Goal: Information Seeking & Learning: Learn about a topic

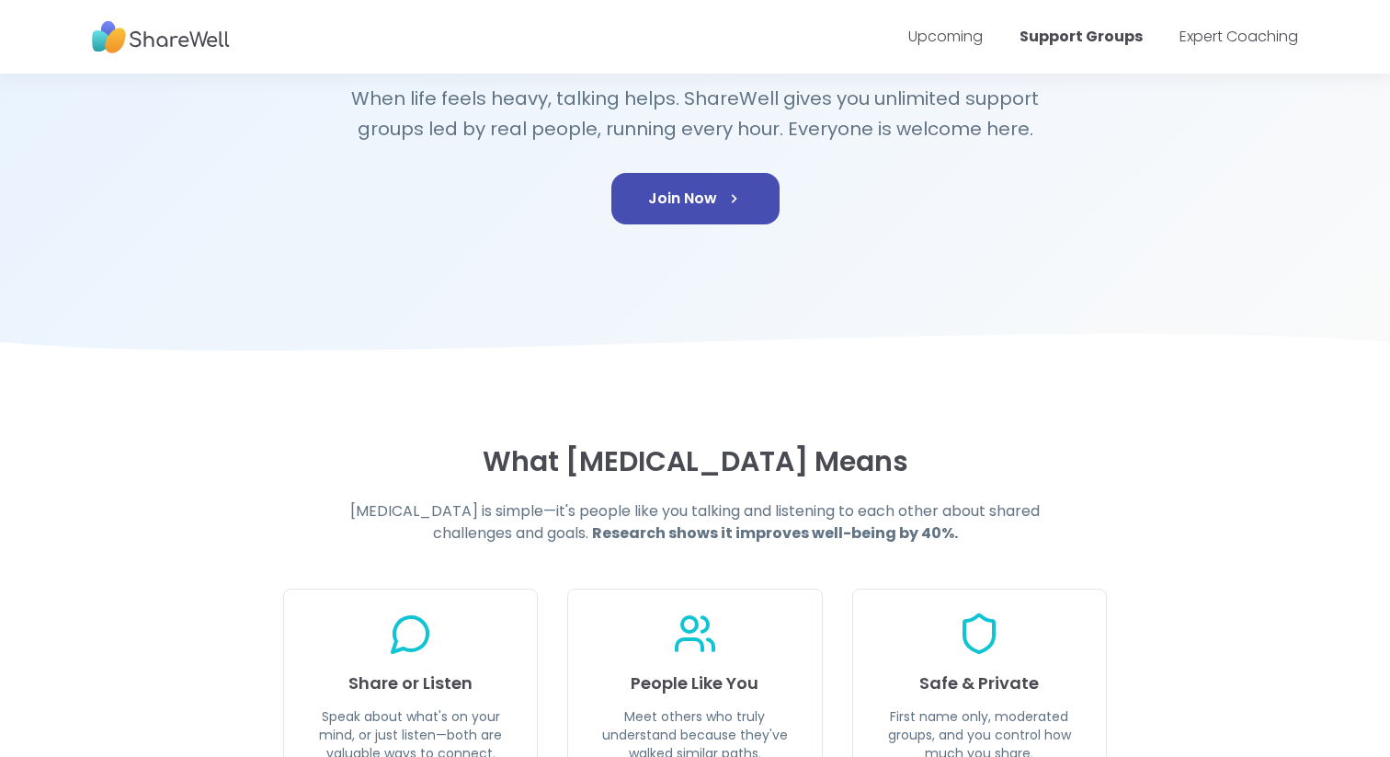
scroll to position [293, 0]
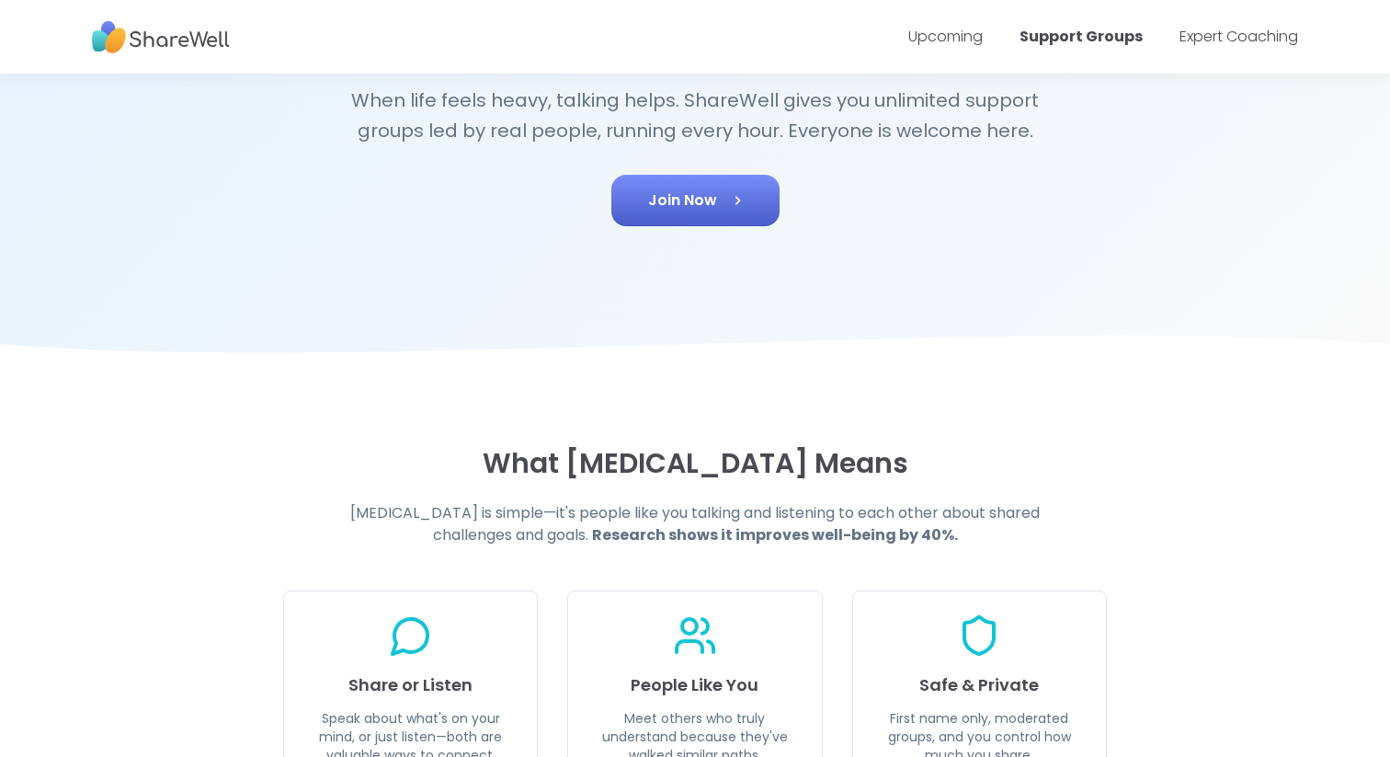
click at [718, 194] on span "Join Now" at bounding box center [695, 200] width 95 height 22
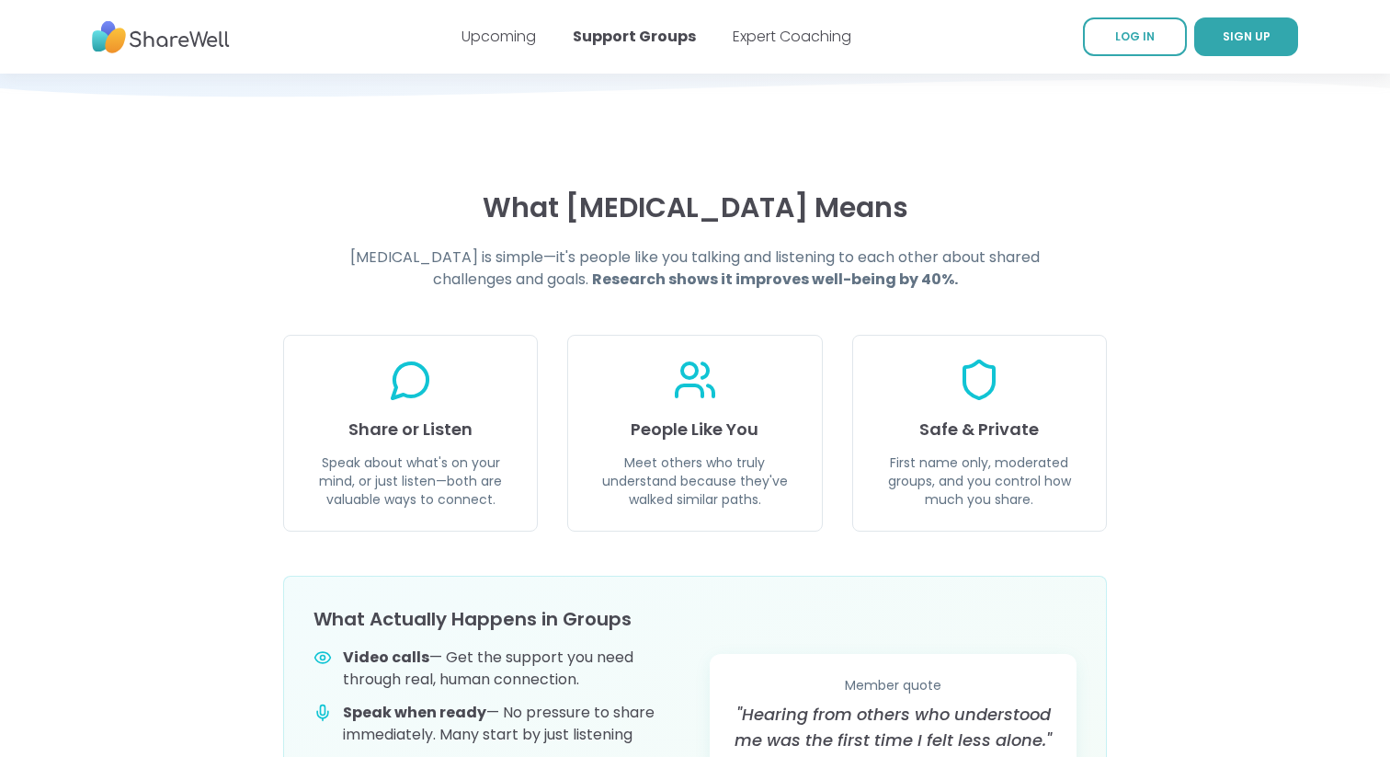
scroll to position [551, 0]
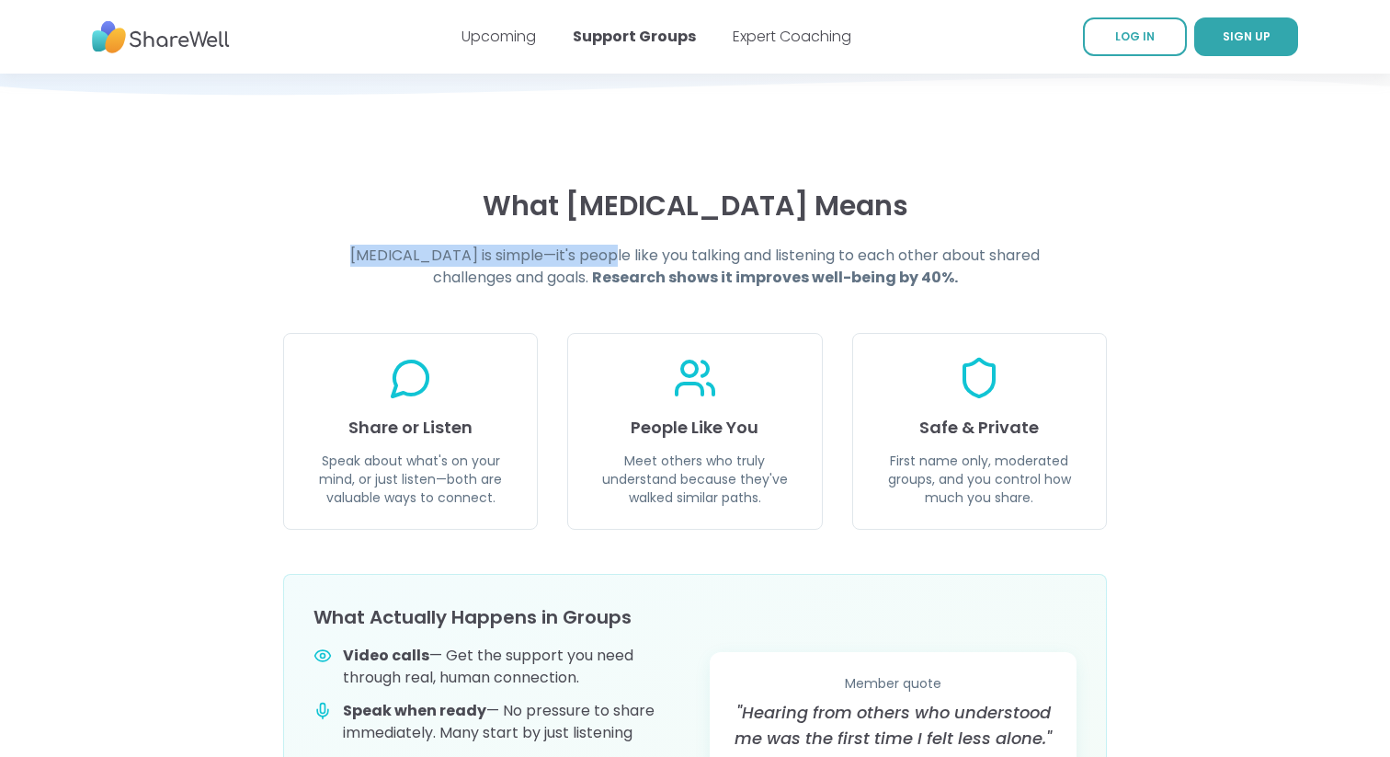
drag, startPoint x: 356, startPoint y: 257, endPoint x: 611, endPoint y: 257, distance: 254.7
click at [611, 257] on h4 "[MEDICAL_DATA] is simple—it's people like you talking and listening to each oth…" at bounding box center [695, 267] width 706 height 44
copy h4 "[MEDICAL_DATA] is simple—it's people"
click at [890, 274] on strong "Research shows it improves well-being by 40%." at bounding box center [775, 277] width 366 height 21
drag, startPoint x: 361, startPoint y: 252, endPoint x: 637, endPoint y: 251, distance: 275.9
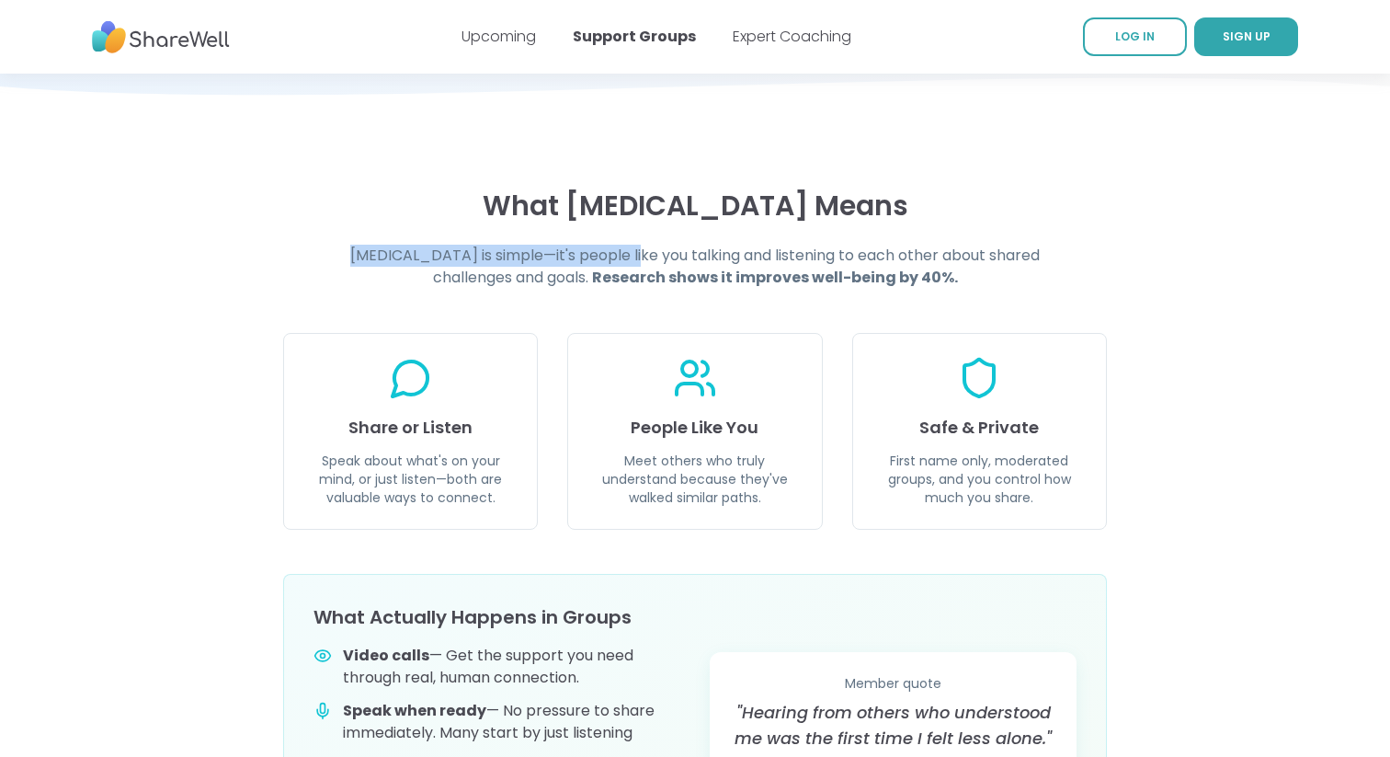
click at [638, 251] on h4 "[MEDICAL_DATA] is simple—it's people like you talking and listening to each oth…" at bounding box center [695, 267] width 706 height 44
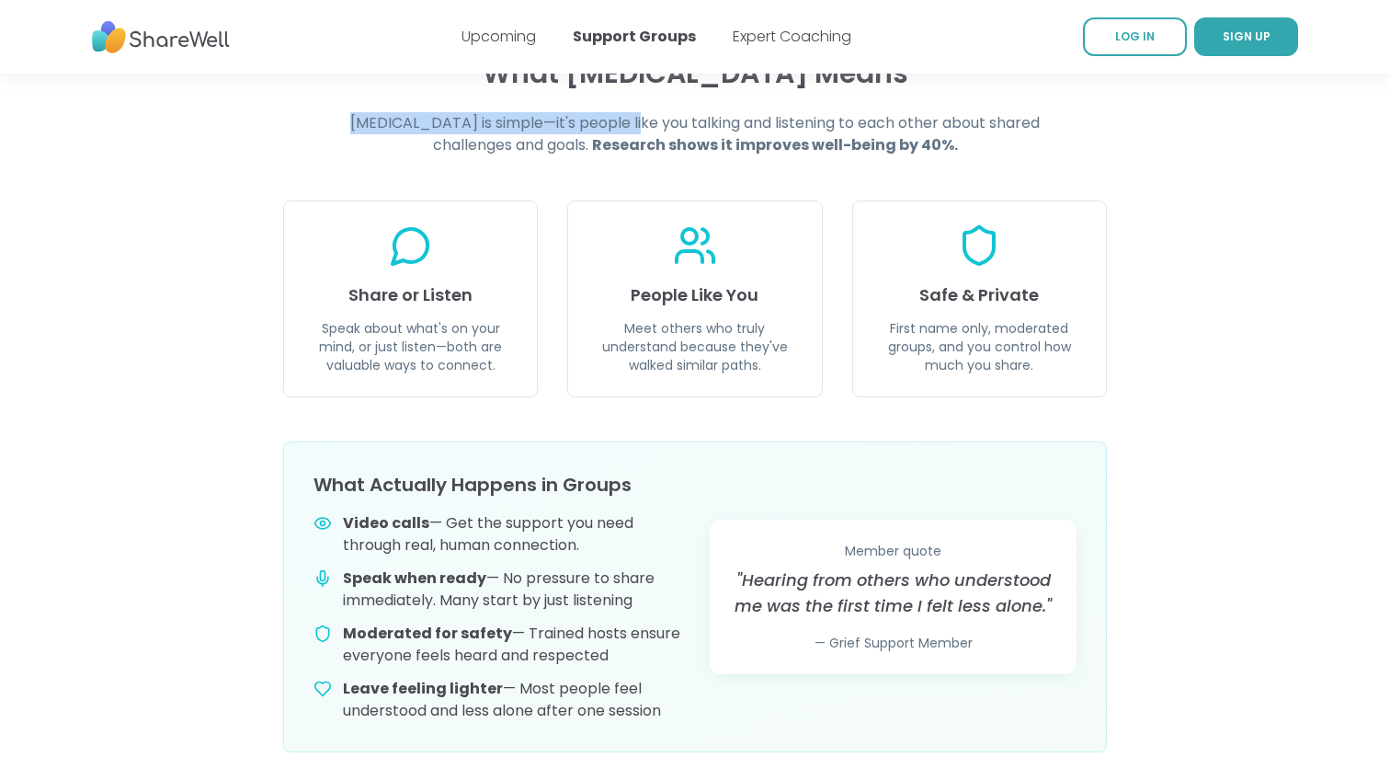
scroll to position [702, 0]
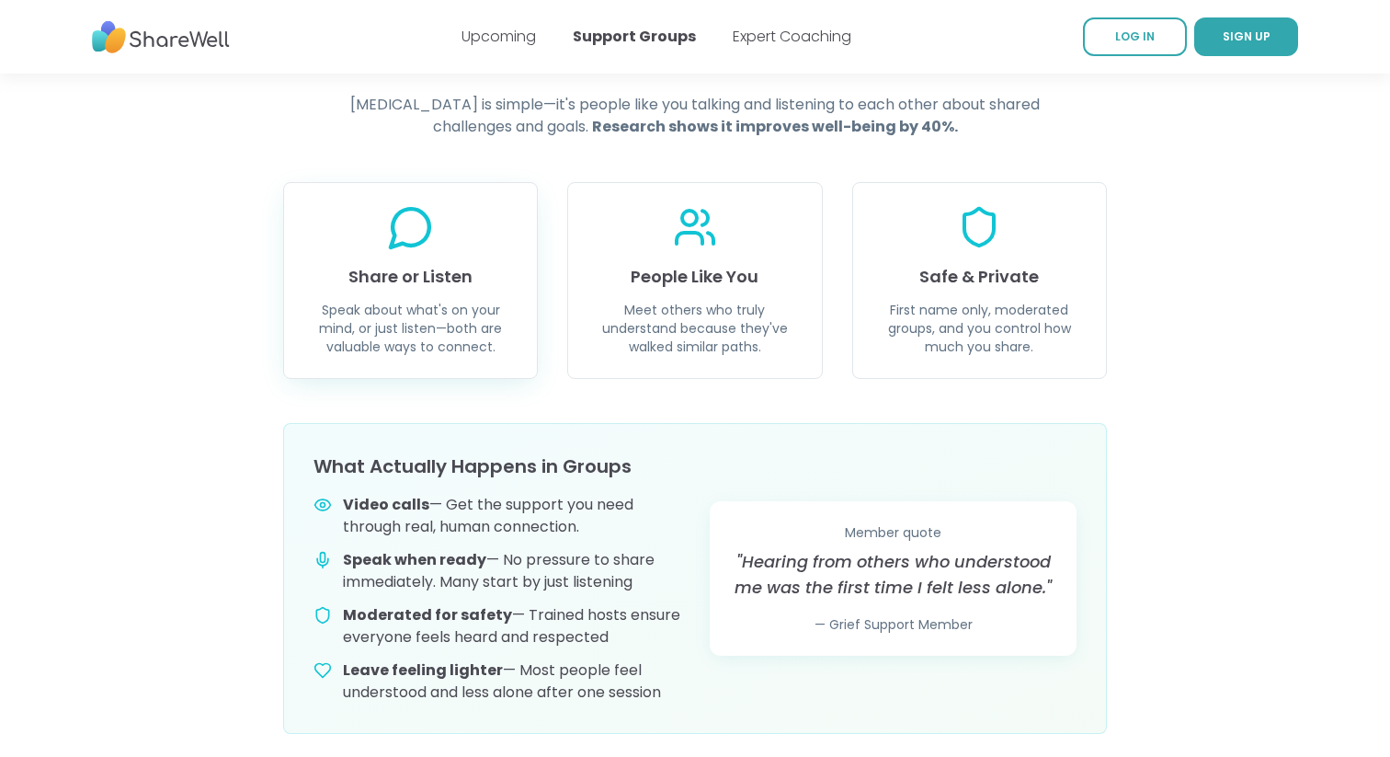
click at [434, 340] on p "Speak about what's on your mind, or just listen—both are valuable ways to conne…" at bounding box center [410, 328] width 209 height 55
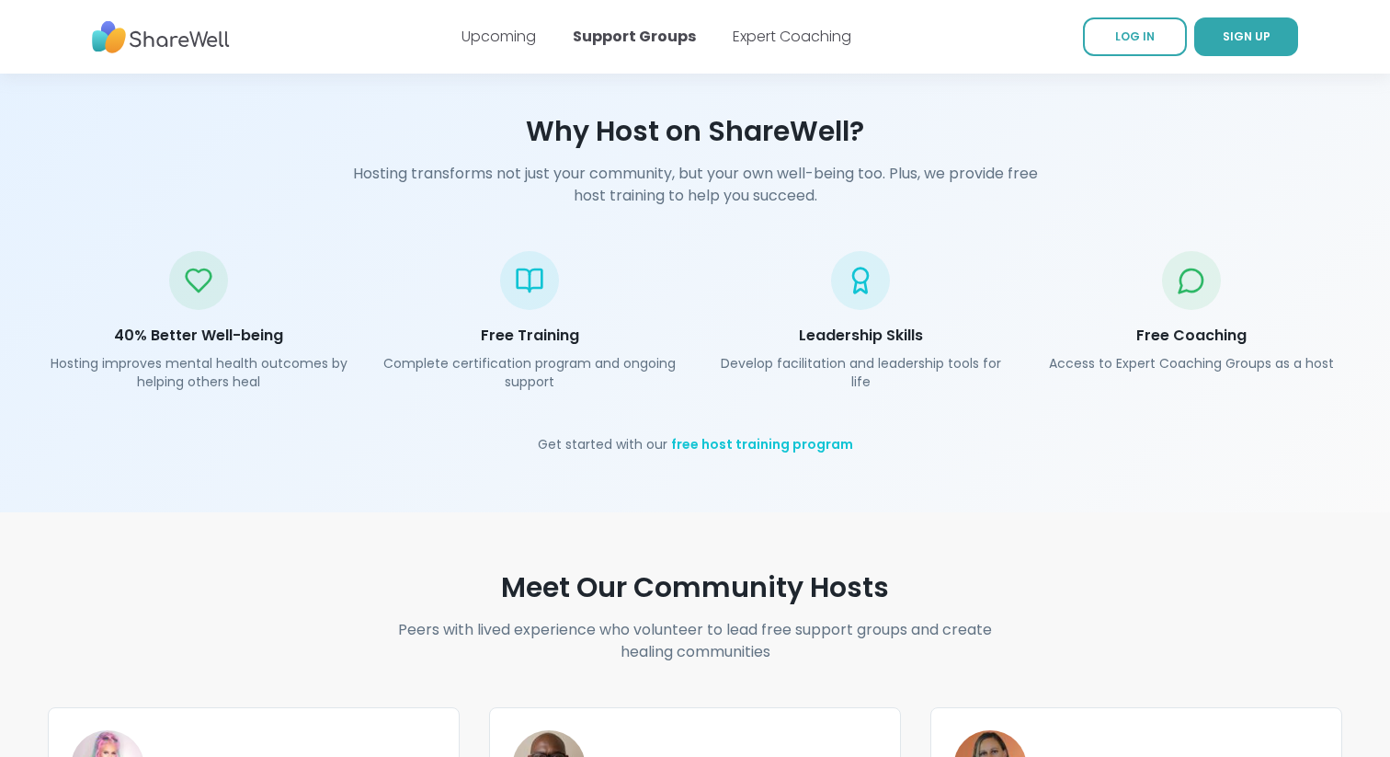
scroll to position [2623, 0]
click at [783, 433] on link "free host training program" at bounding box center [762, 442] width 182 height 18
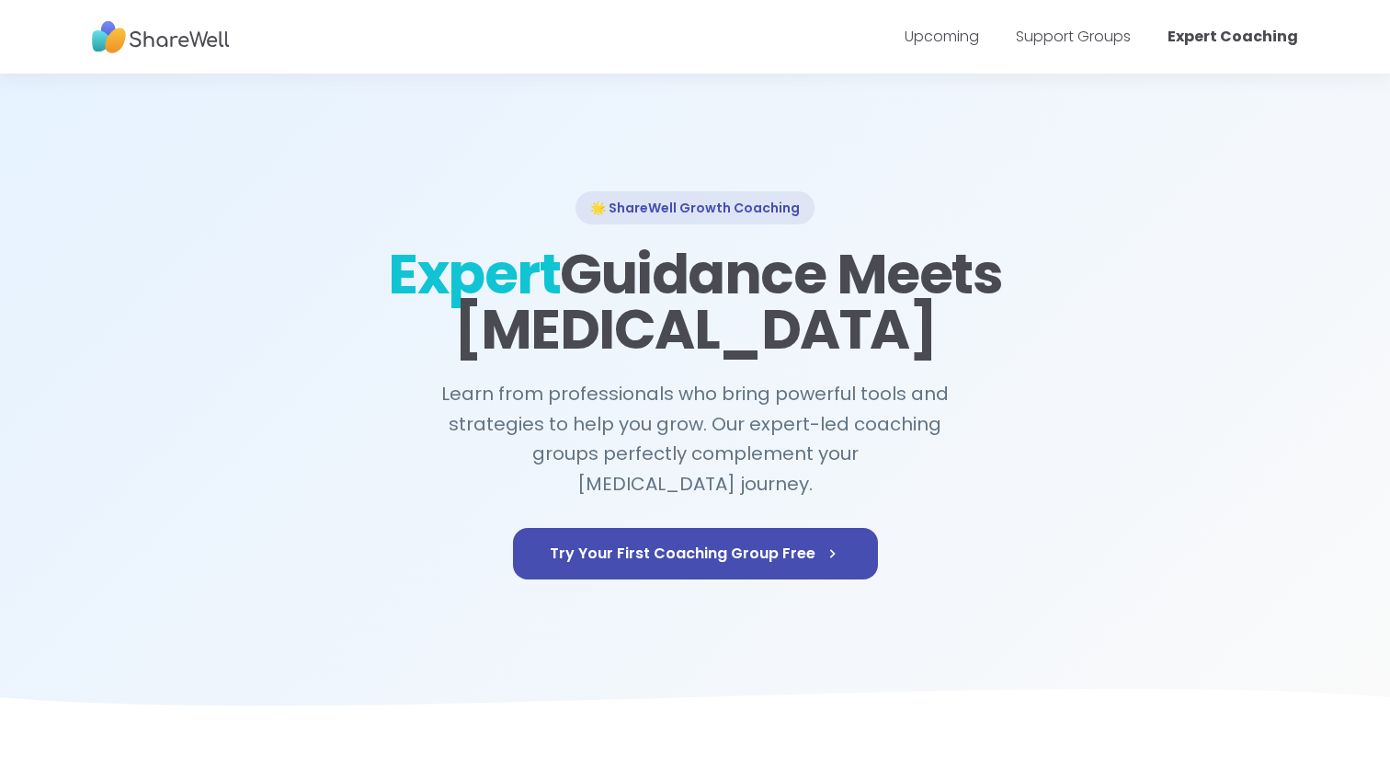
click at [1072, 48] on div "Upcoming Support Groups Expert Coaching" at bounding box center [1102, 36] width 394 height 51
click at [1238, 37] on link "Expert Coaching" at bounding box center [1233, 36] width 131 height 21
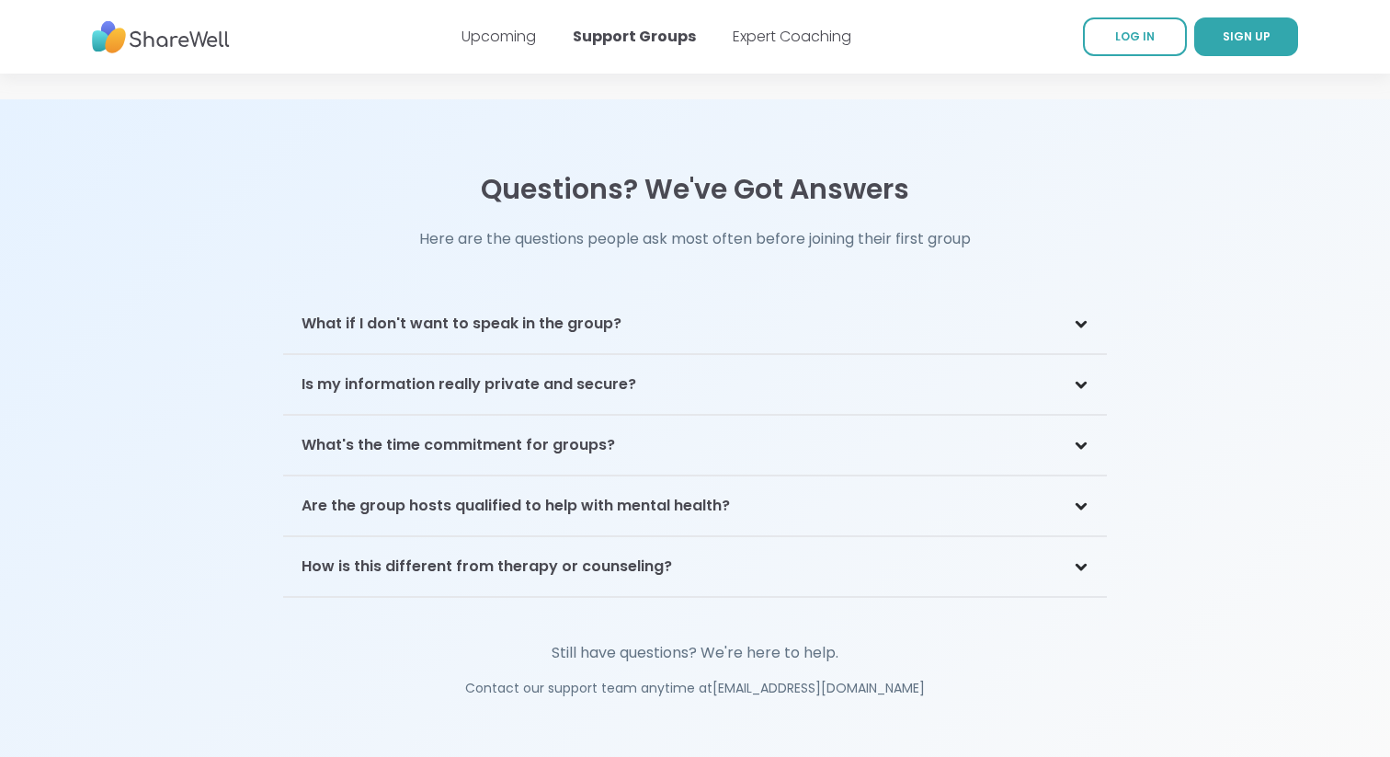
scroll to position [3865, 0]
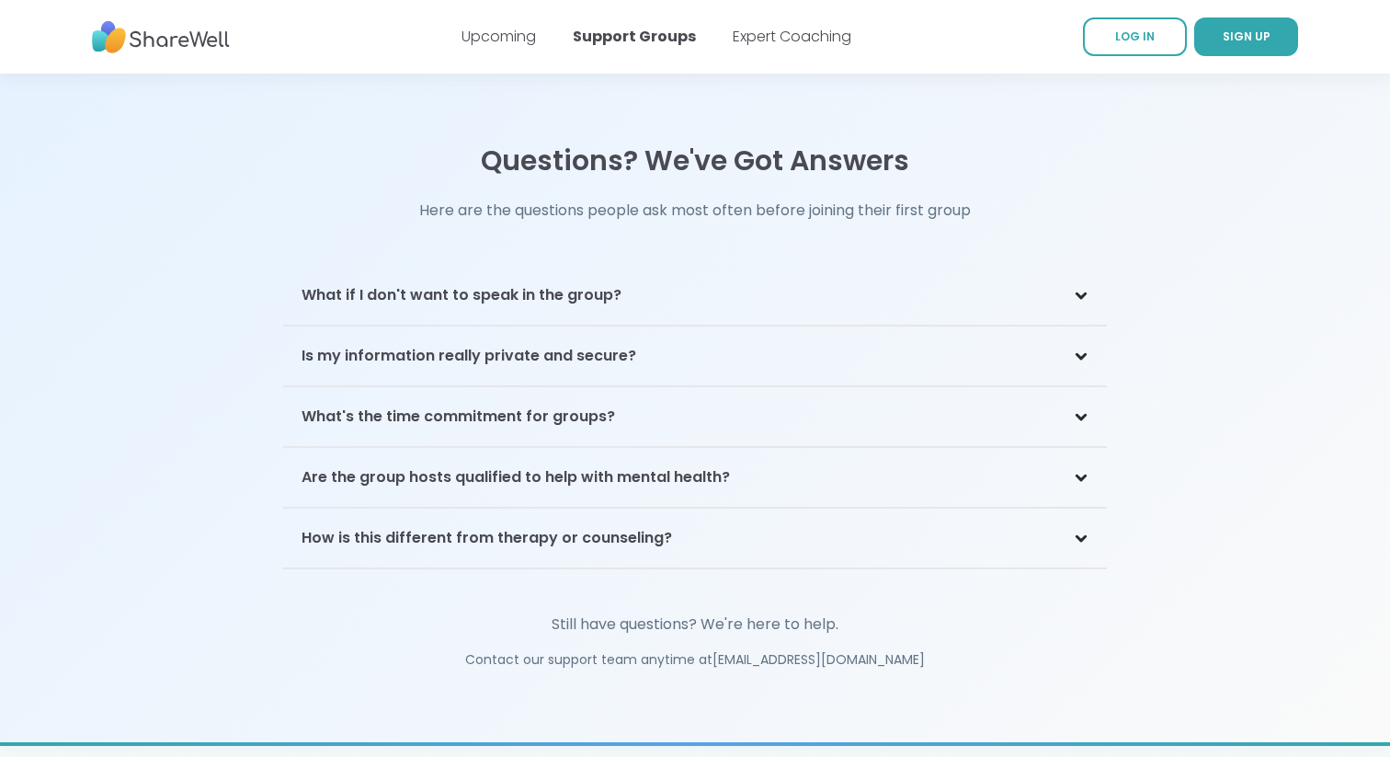
click at [670, 278] on div "What if I don't want to speak in the group?" at bounding box center [695, 296] width 824 height 60
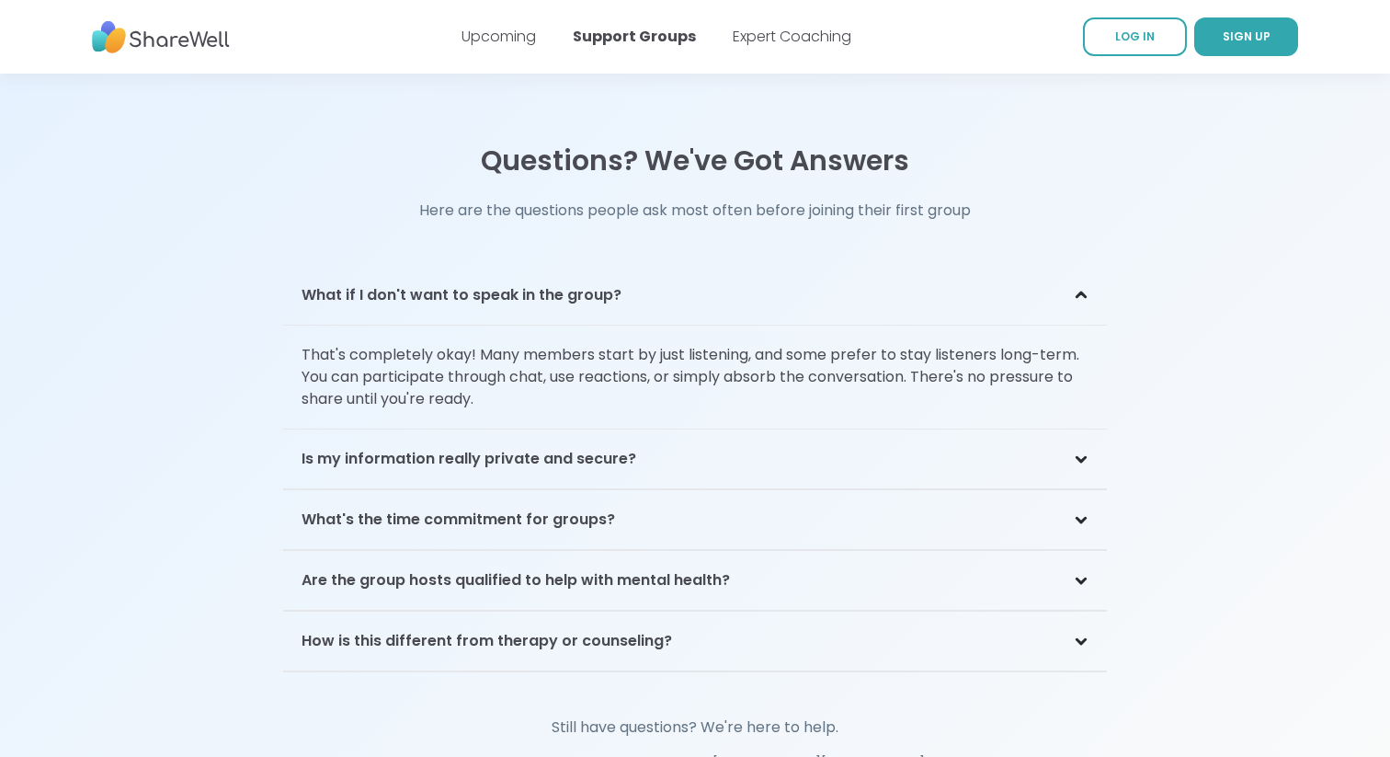
click at [643, 440] on div "Is my information really private and secure?" at bounding box center [695, 459] width 824 height 60
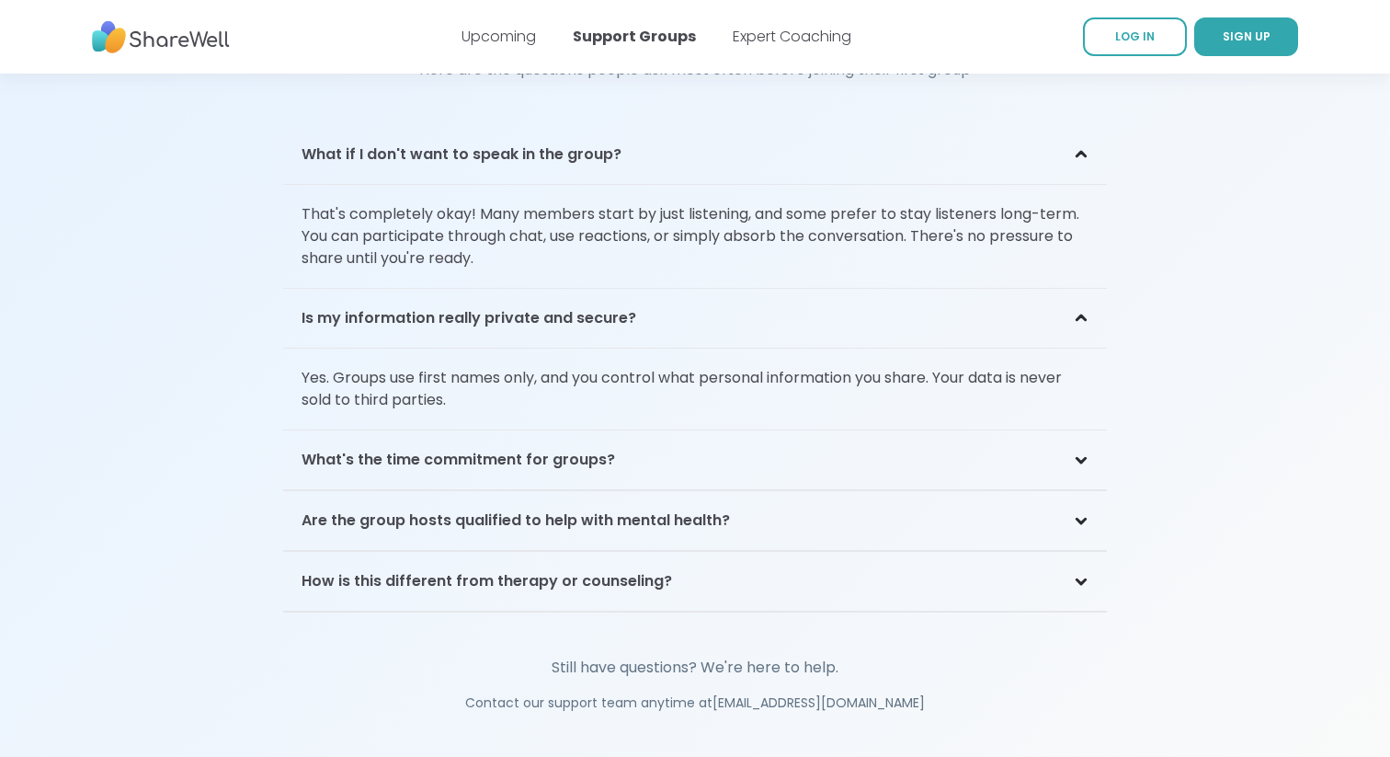
scroll to position [4013, 0]
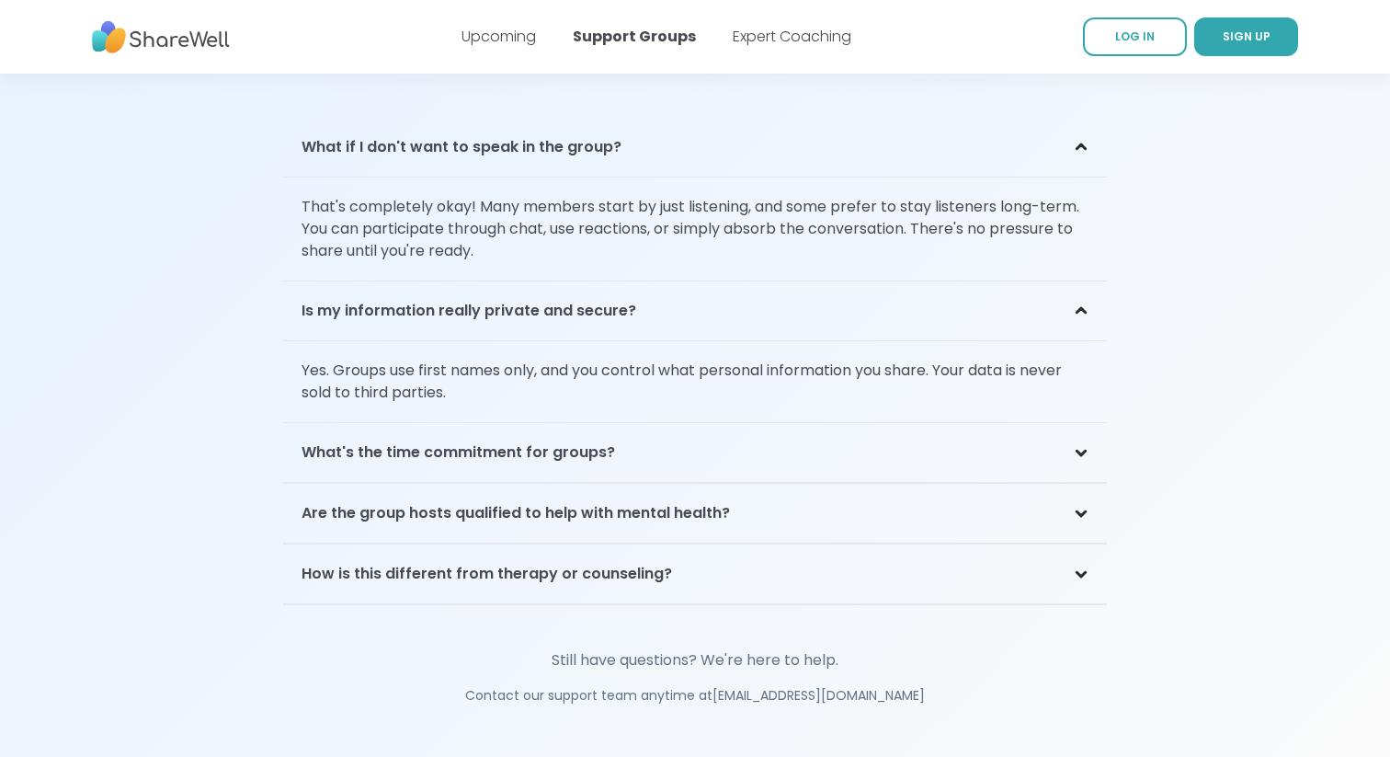
click at [595, 441] on h3 "What's the time commitment for groups?" at bounding box center [459, 452] width 314 height 22
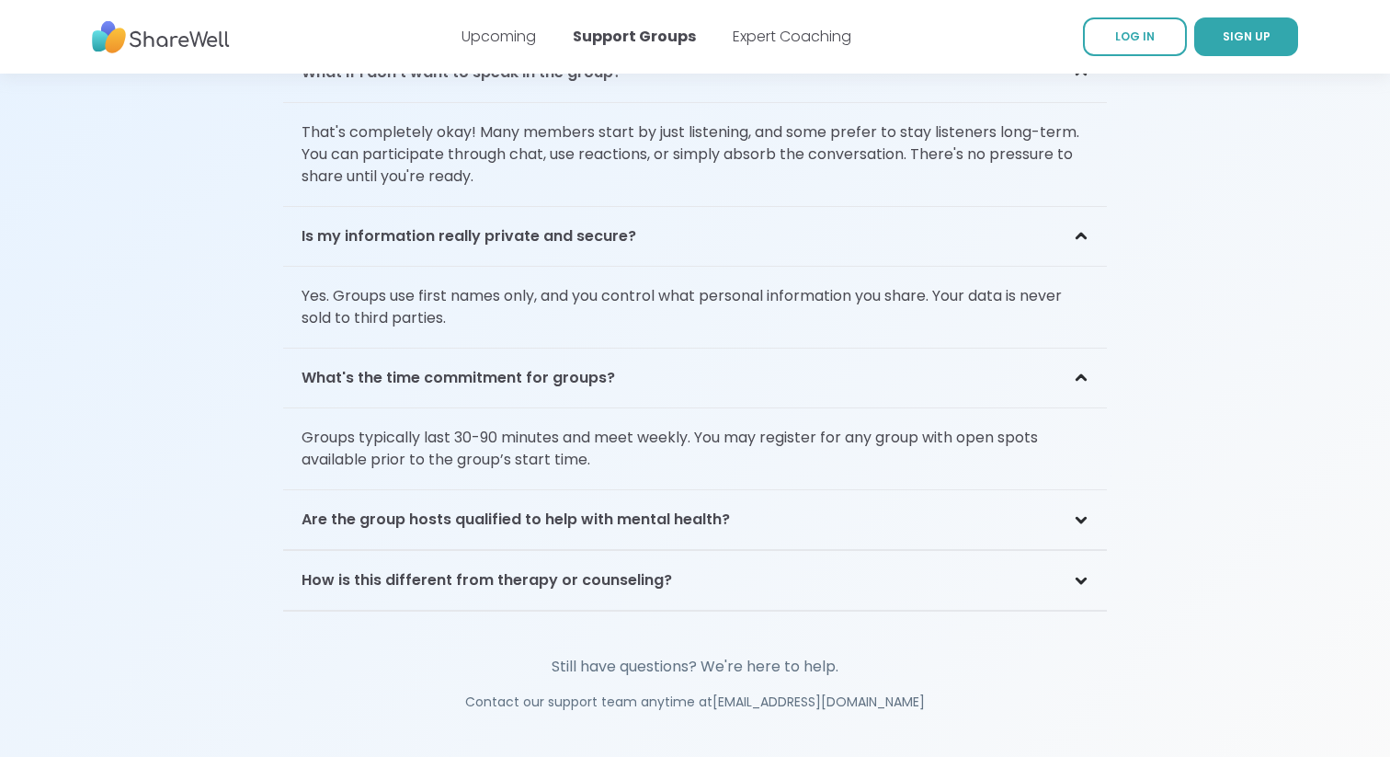
scroll to position [4112, 0]
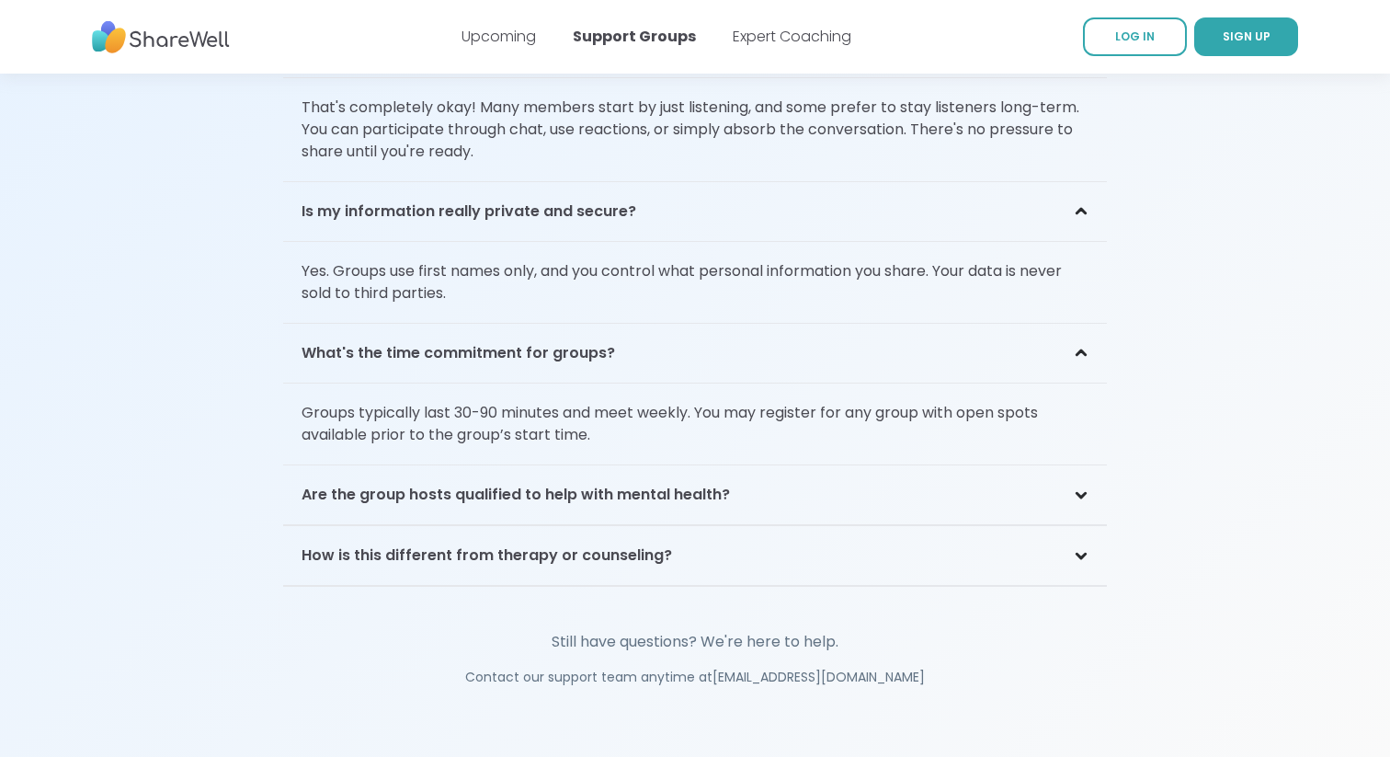
click at [653, 484] on h3 "Are the group hosts qualified to help with mental health?" at bounding box center [516, 495] width 429 height 22
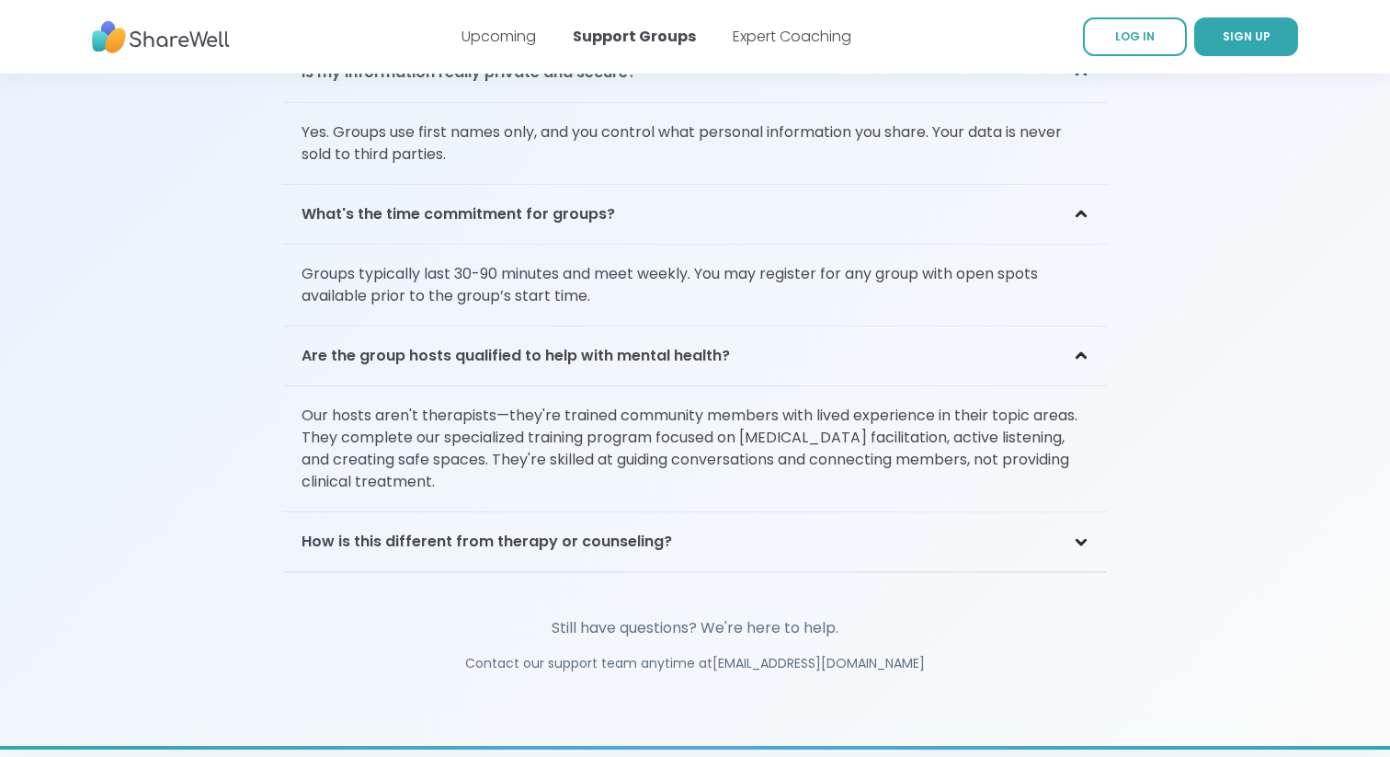
scroll to position [4259, 0]
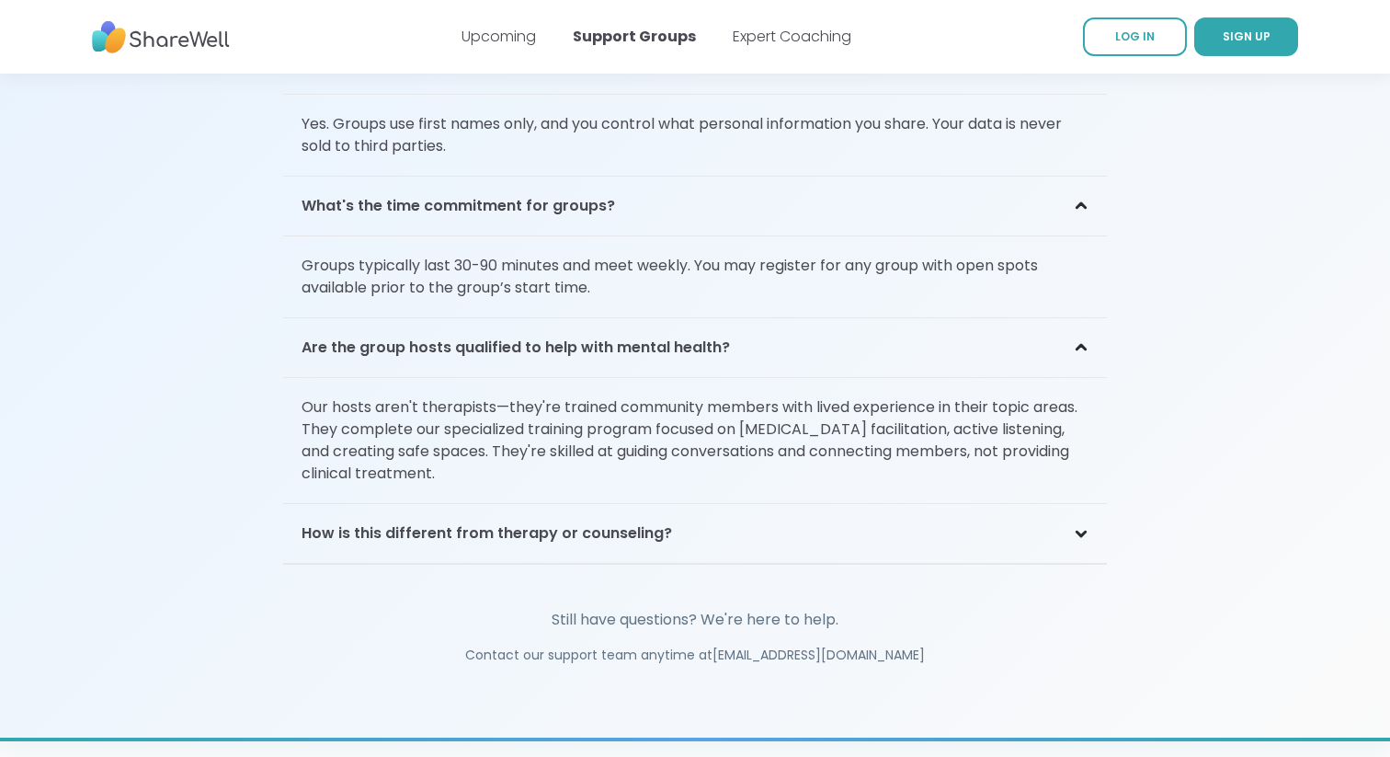
click at [755, 512] on div "How is this different from therapy or counseling?" at bounding box center [695, 534] width 824 height 60
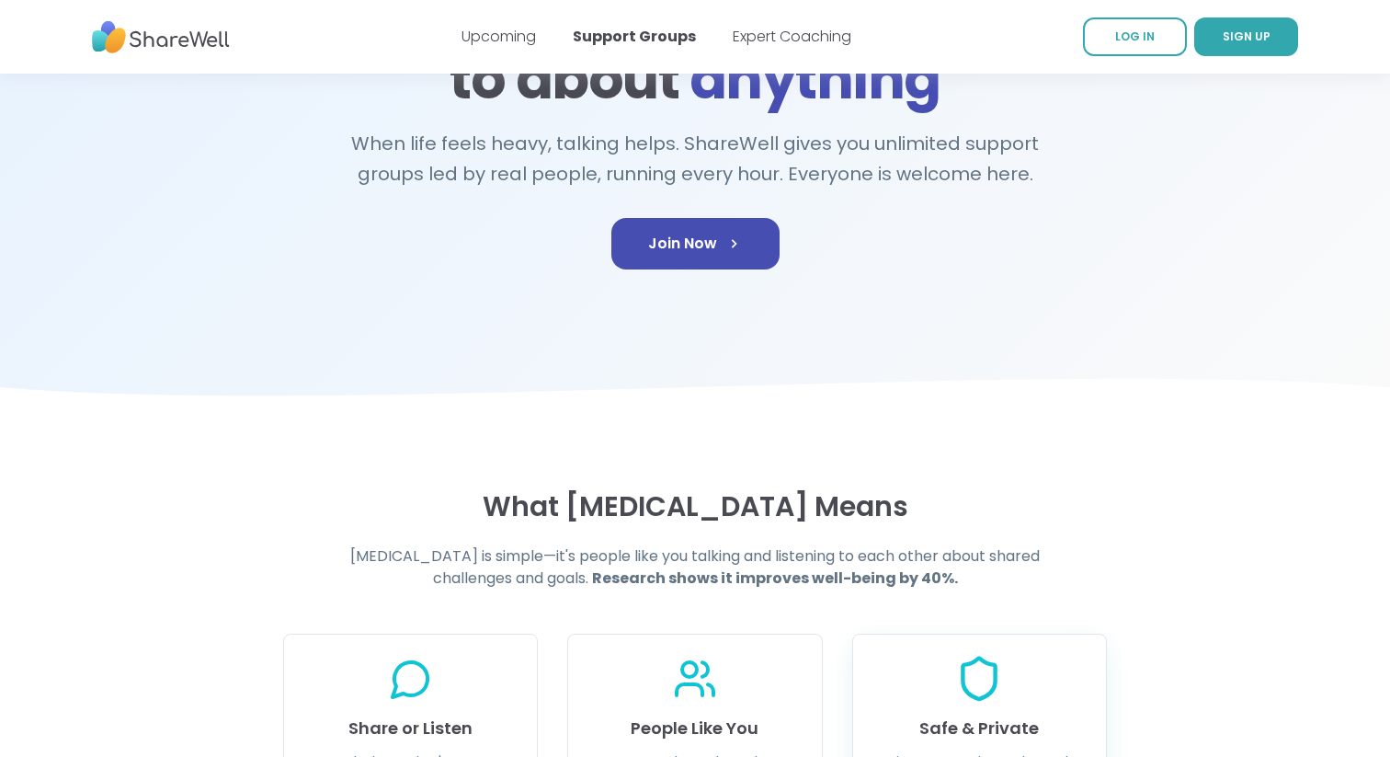
scroll to position [0, 0]
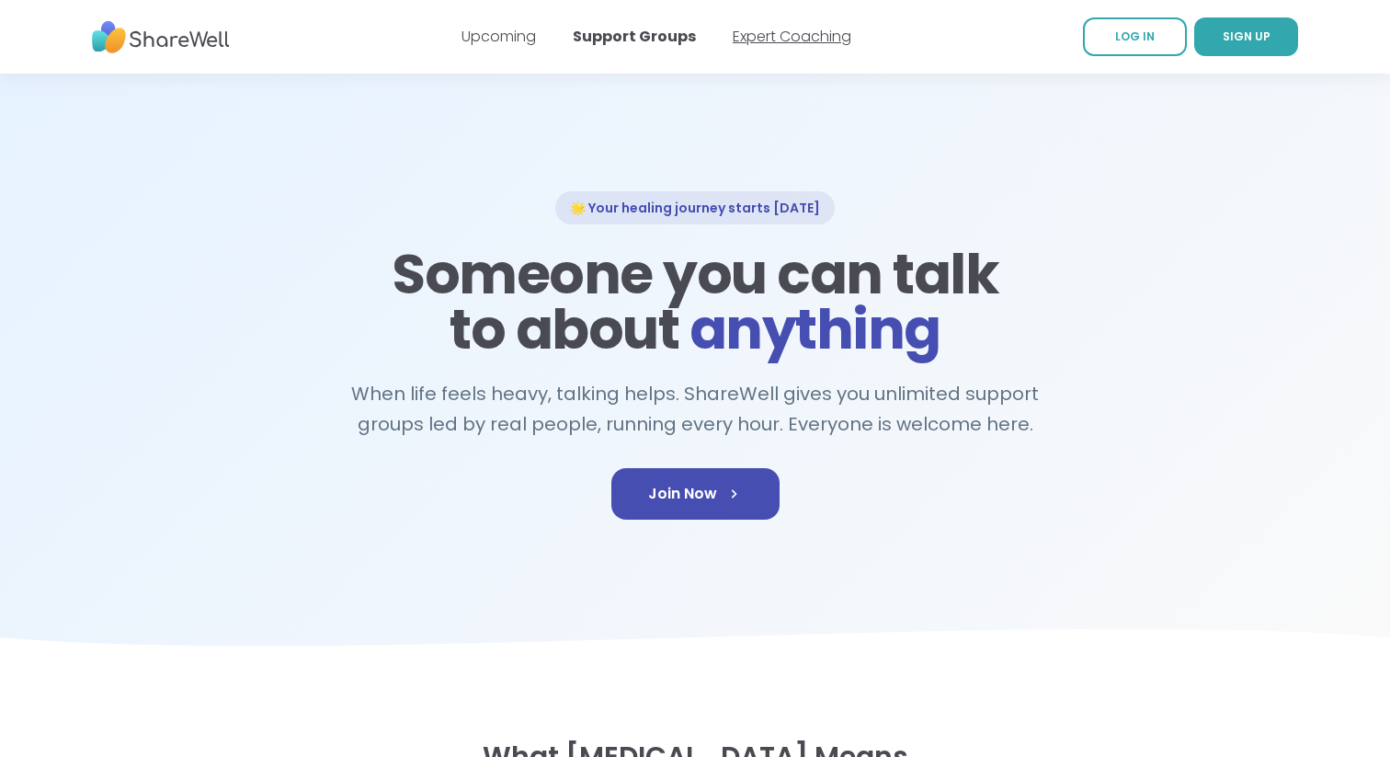
click at [757, 33] on link "Expert Coaching" at bounding box center [792, 36] width 119 height 21
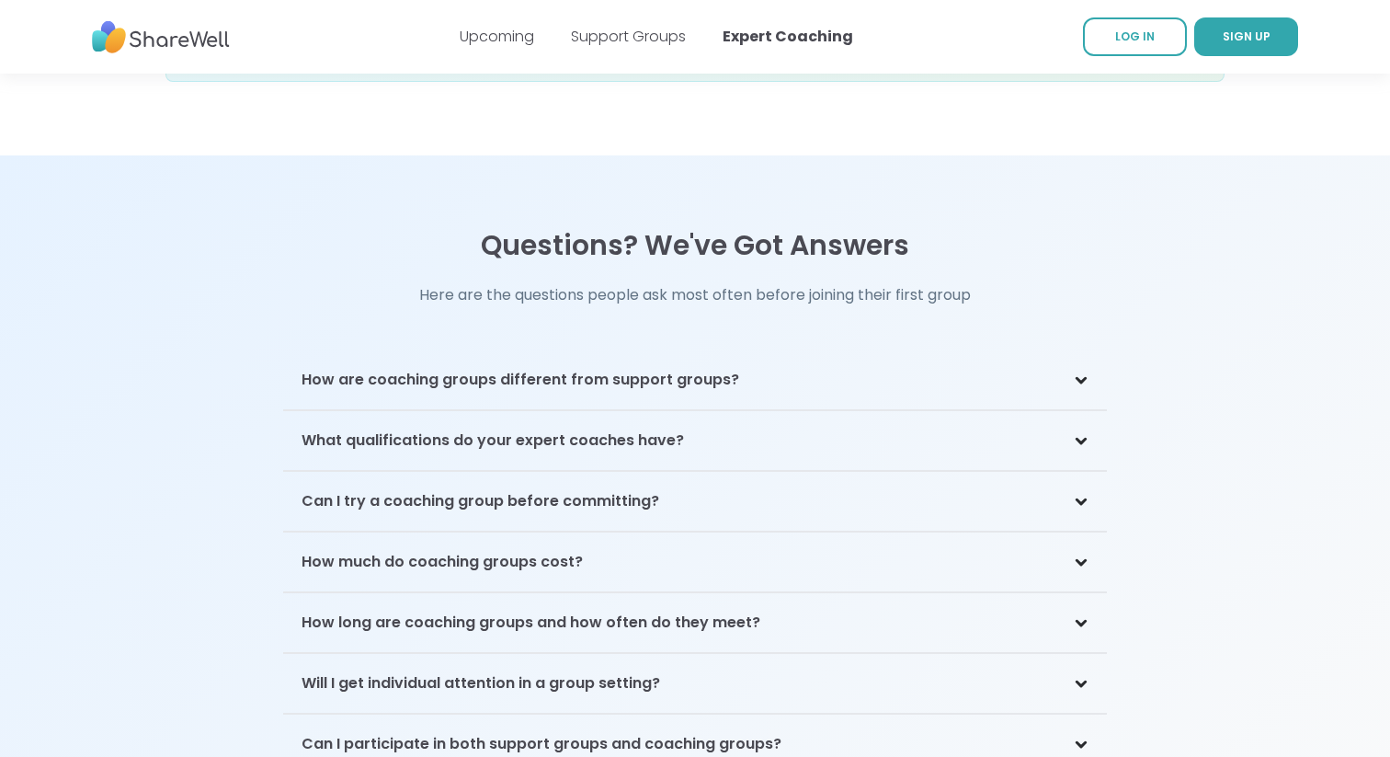
scroll to position [3631, 0]
click at [954, 361] on div "How are coaching groups different from support groups?" at bounding box center [695, 382] width 824 height 60
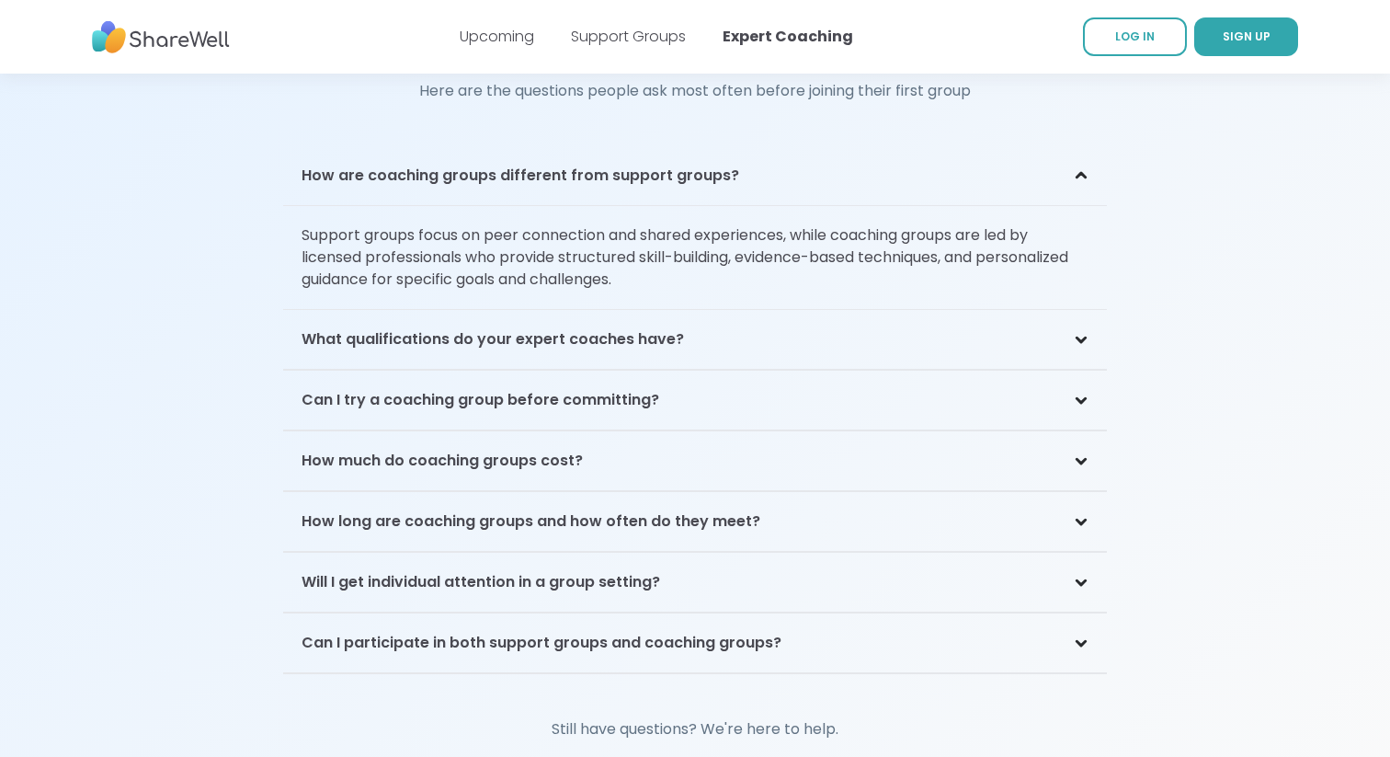
scroll to position [3853, 0]
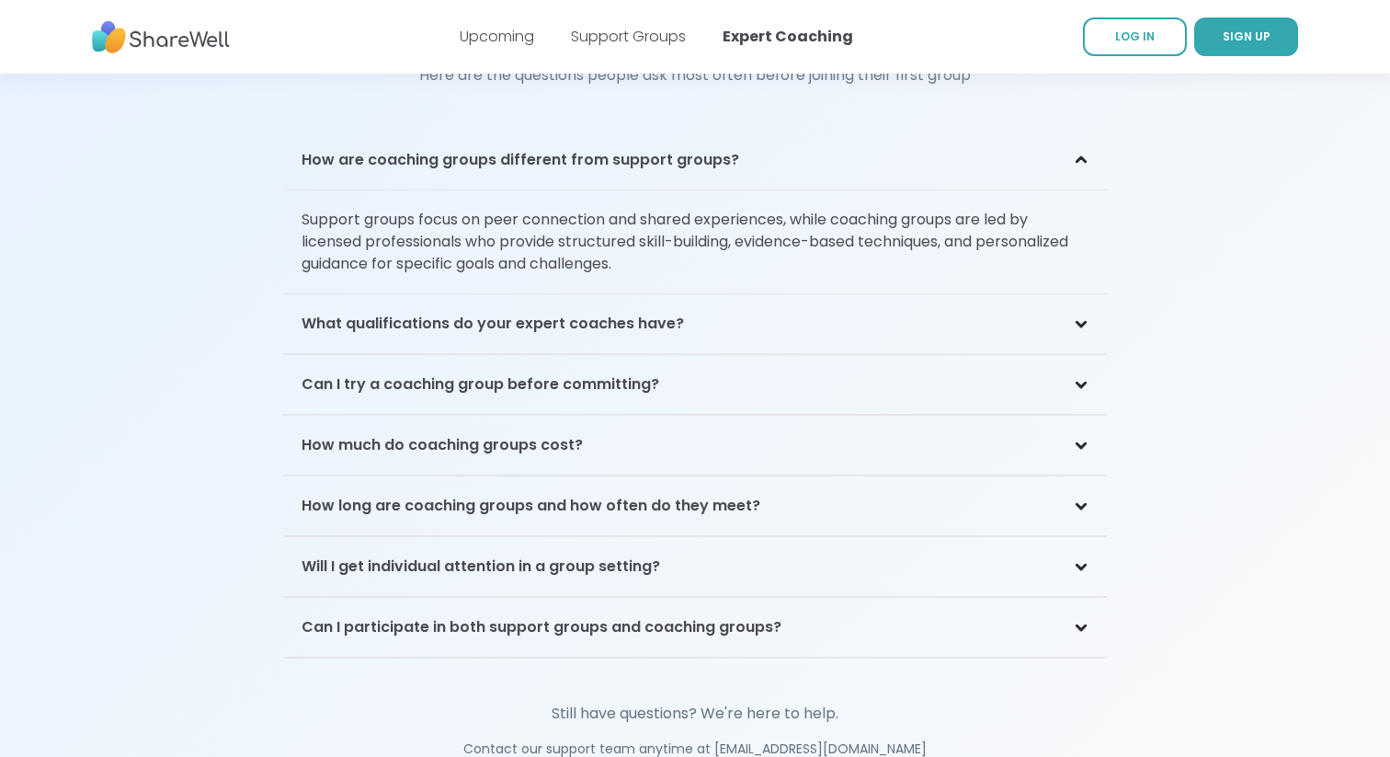
click at [1016, 294] on div "What qualifications do your expert coaches have?" at bounding box center [695, 324] width 824 height 60
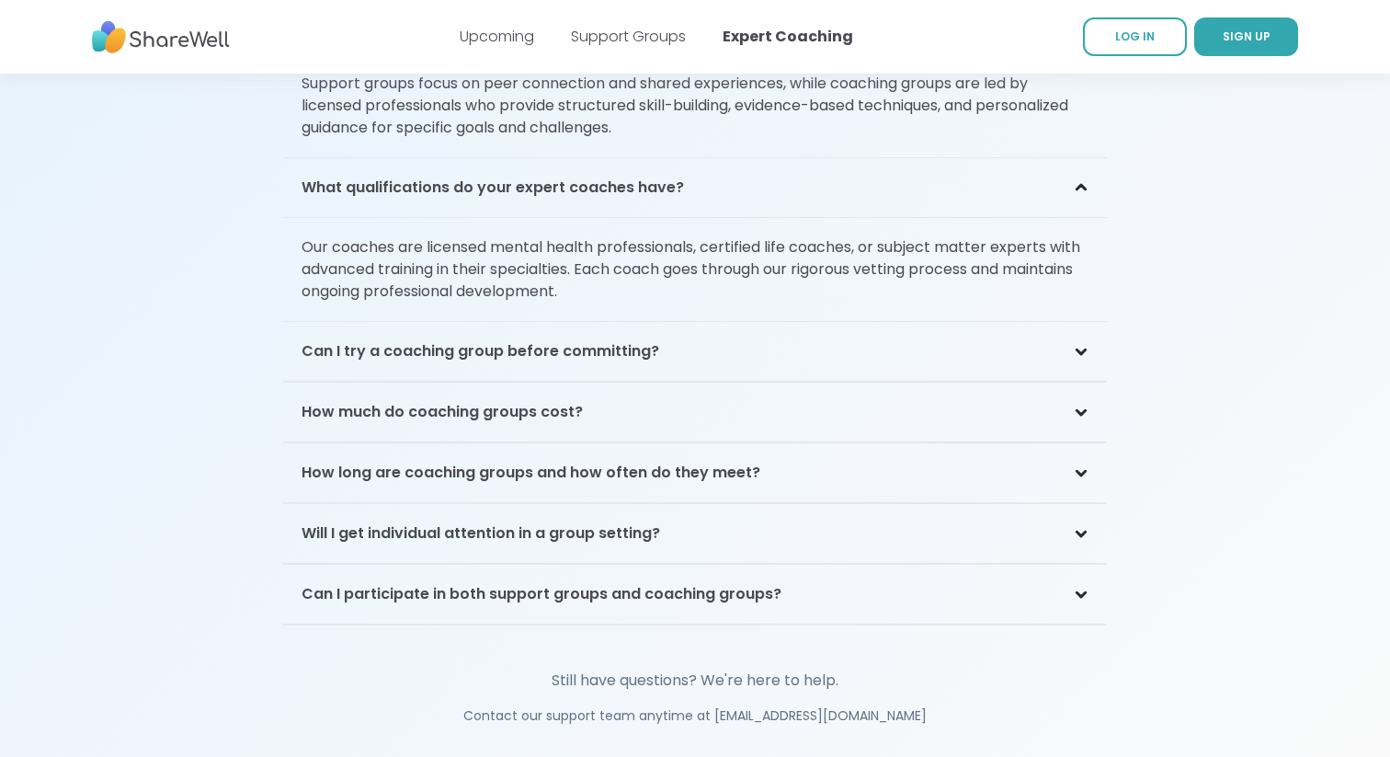
scroll to position [3998, 0]
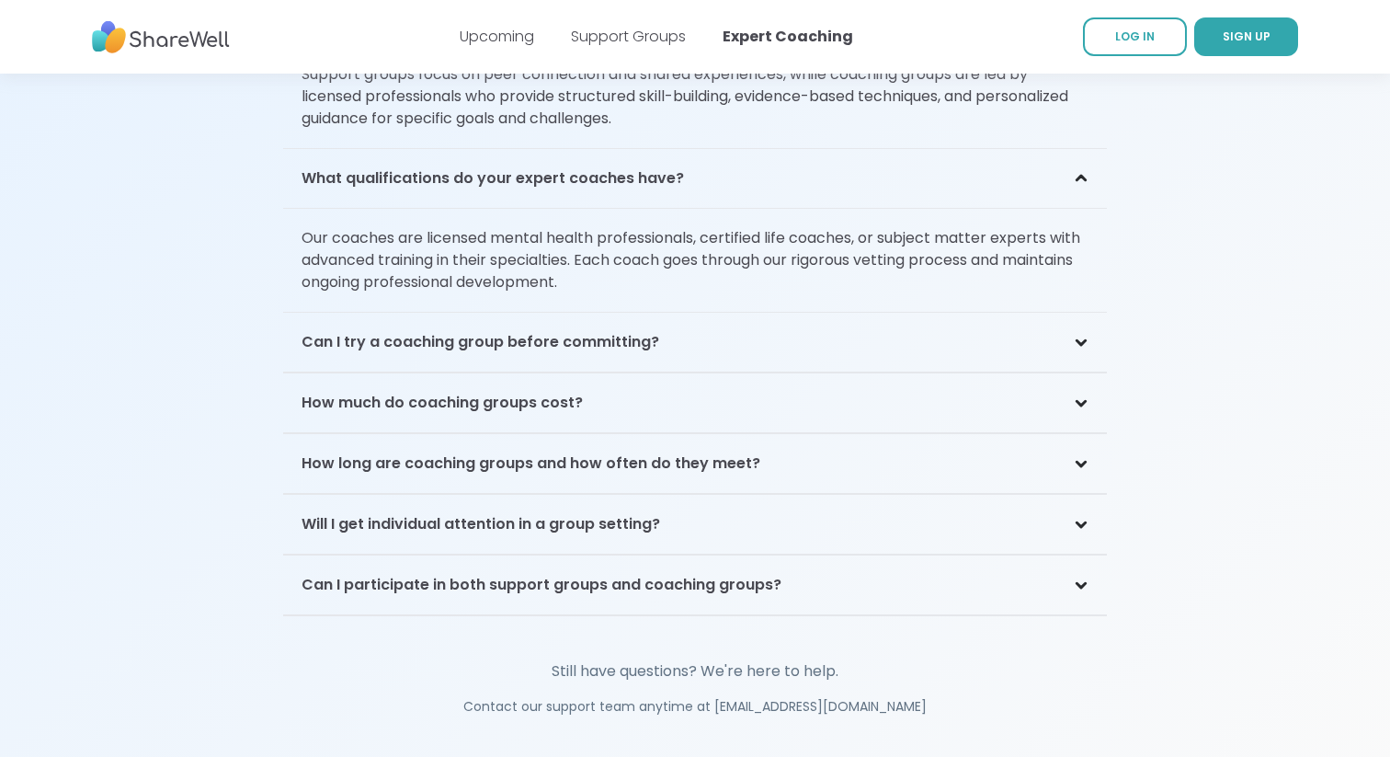
click at [971, 317] on div "Can I try a coaching group before committing?" at bounding box center [695, 343] width 824 height 60
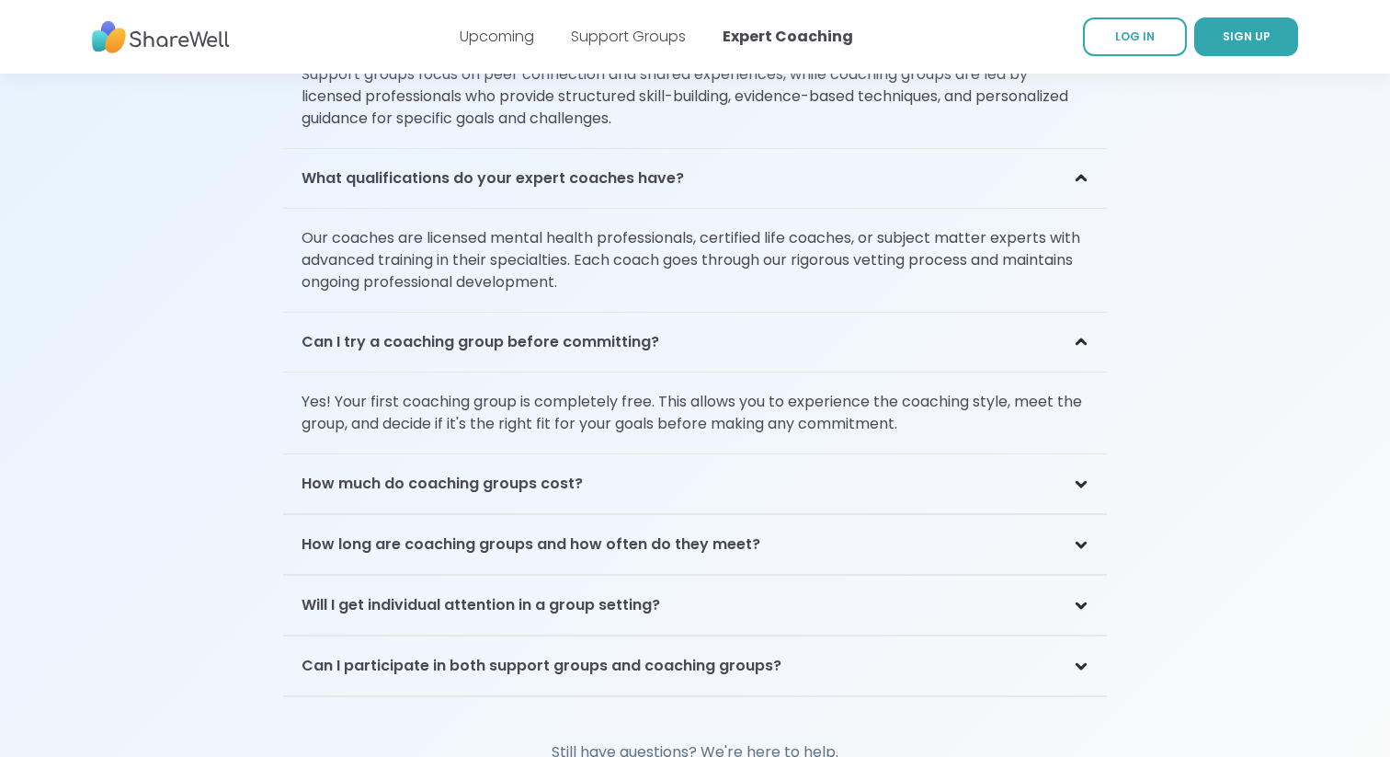
click at [938, 454] on div "How much do coaching groups cost?" at bounding box center [695, 484] width 824 height 60
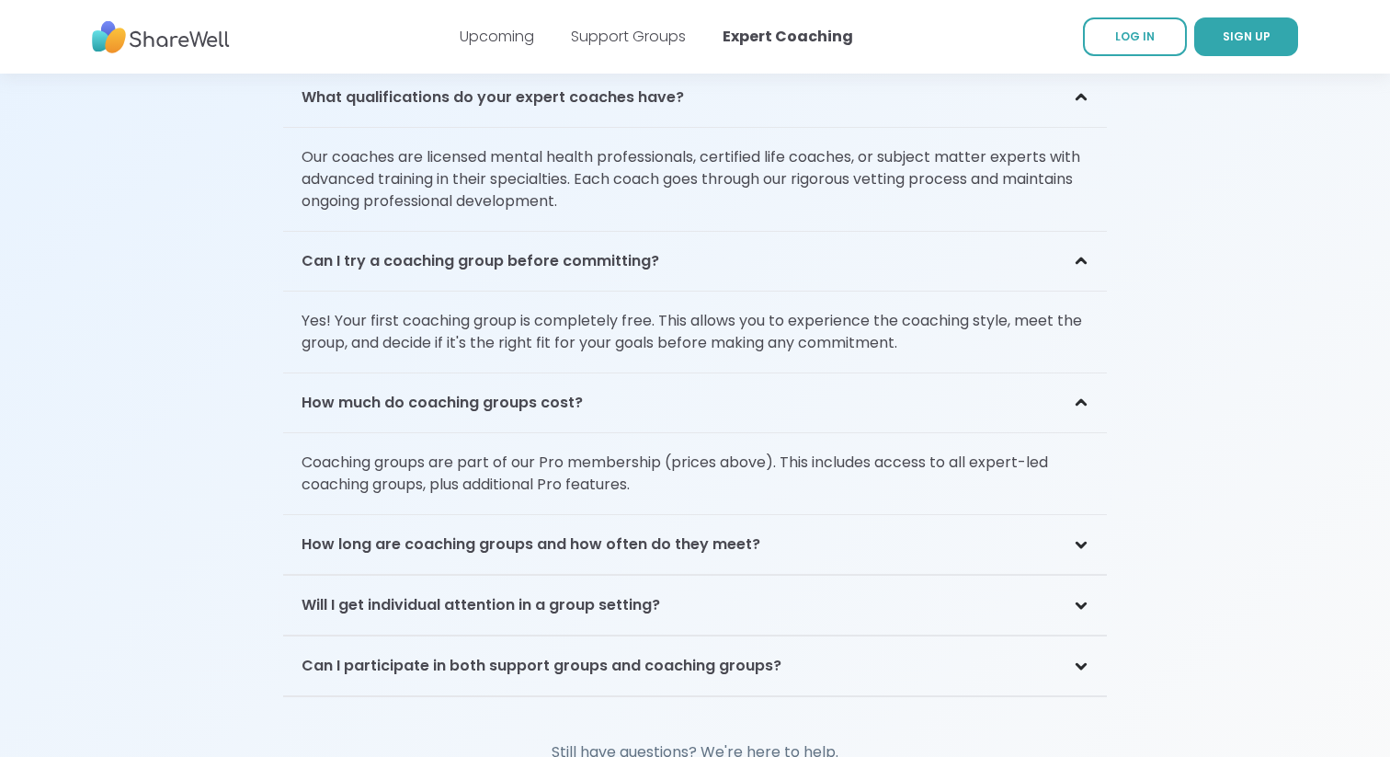
scroll to position [4109, 0]
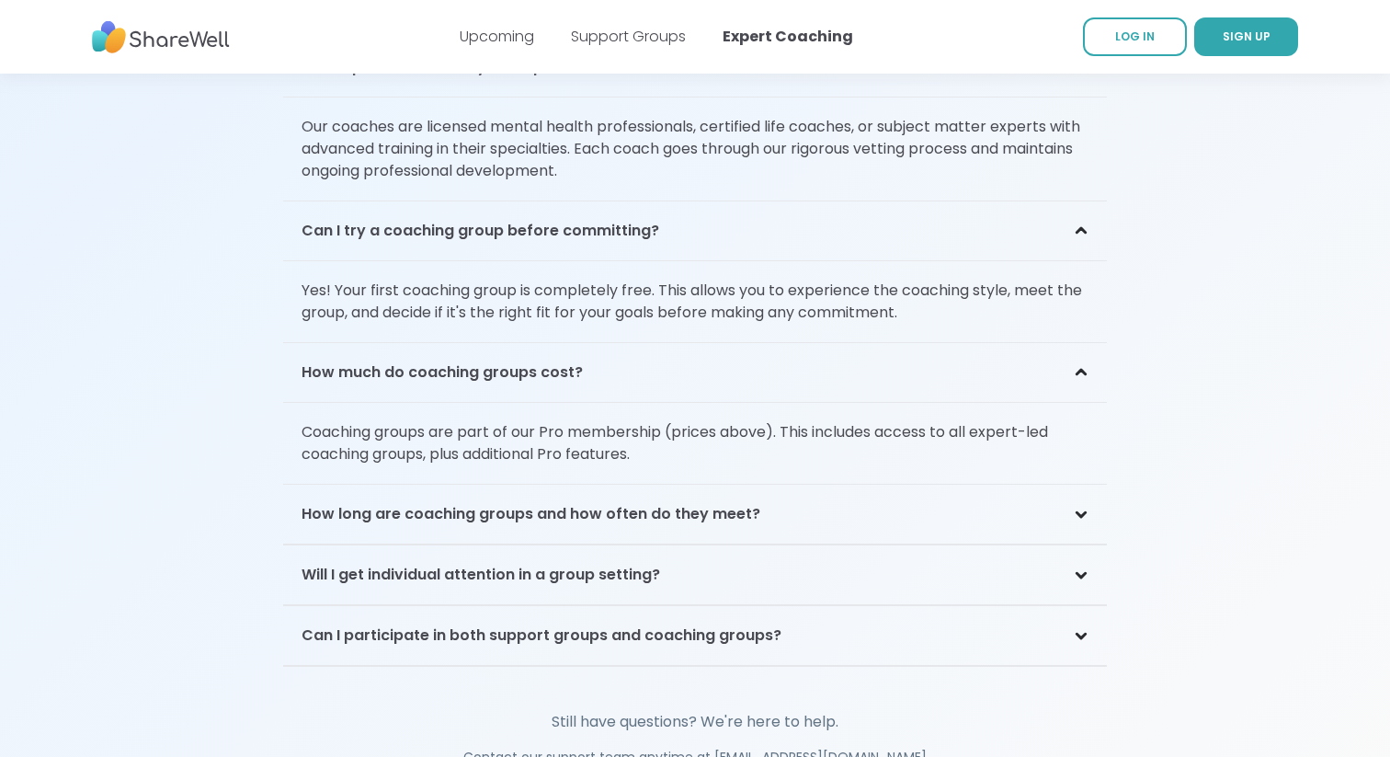
click at [916, 491] on div "How long are coaching groups and how often do they meet?" at bounding box center [695, 515] width 824 height 60
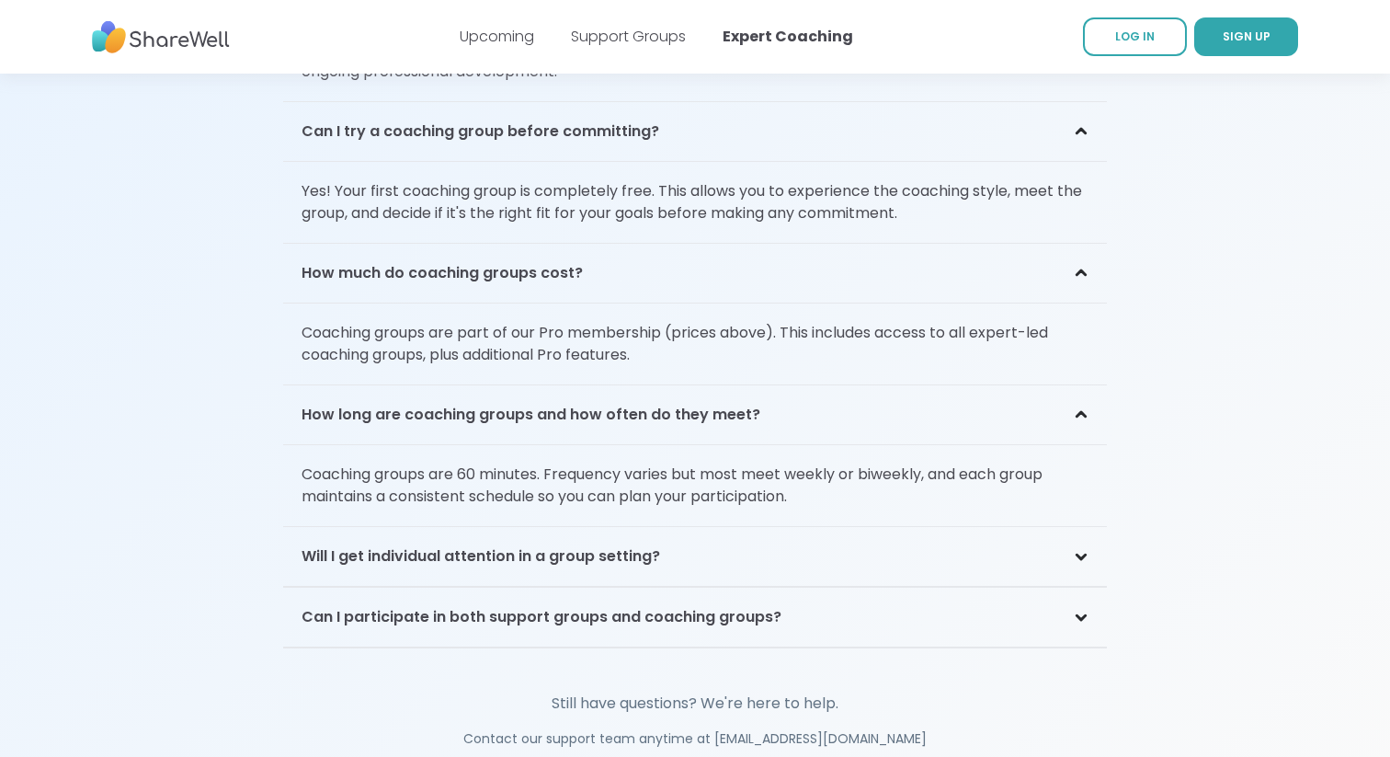
scroll to position [4223, 0]
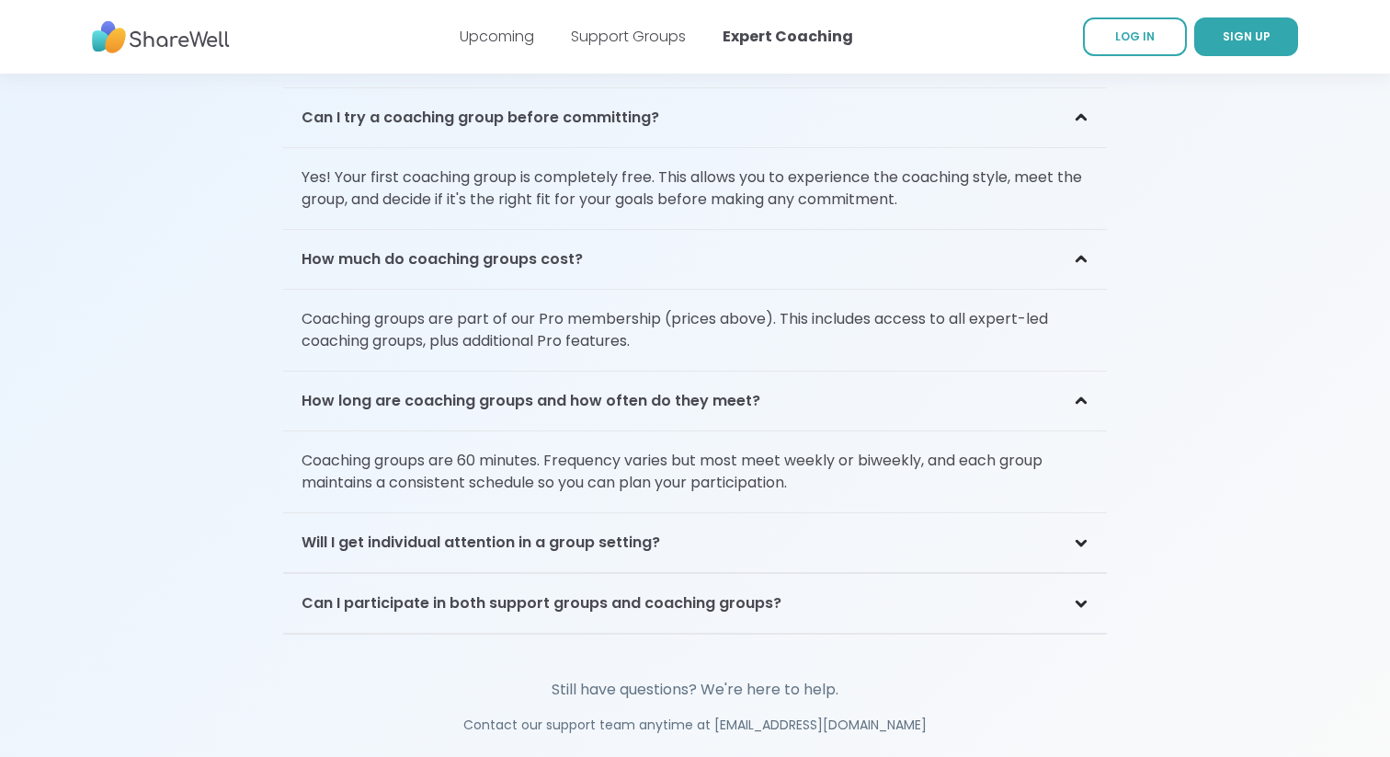
click at [906, 525] on div "Will I get individual attention in a group setting?" at bounding box center [695, 543] width 824 height 60
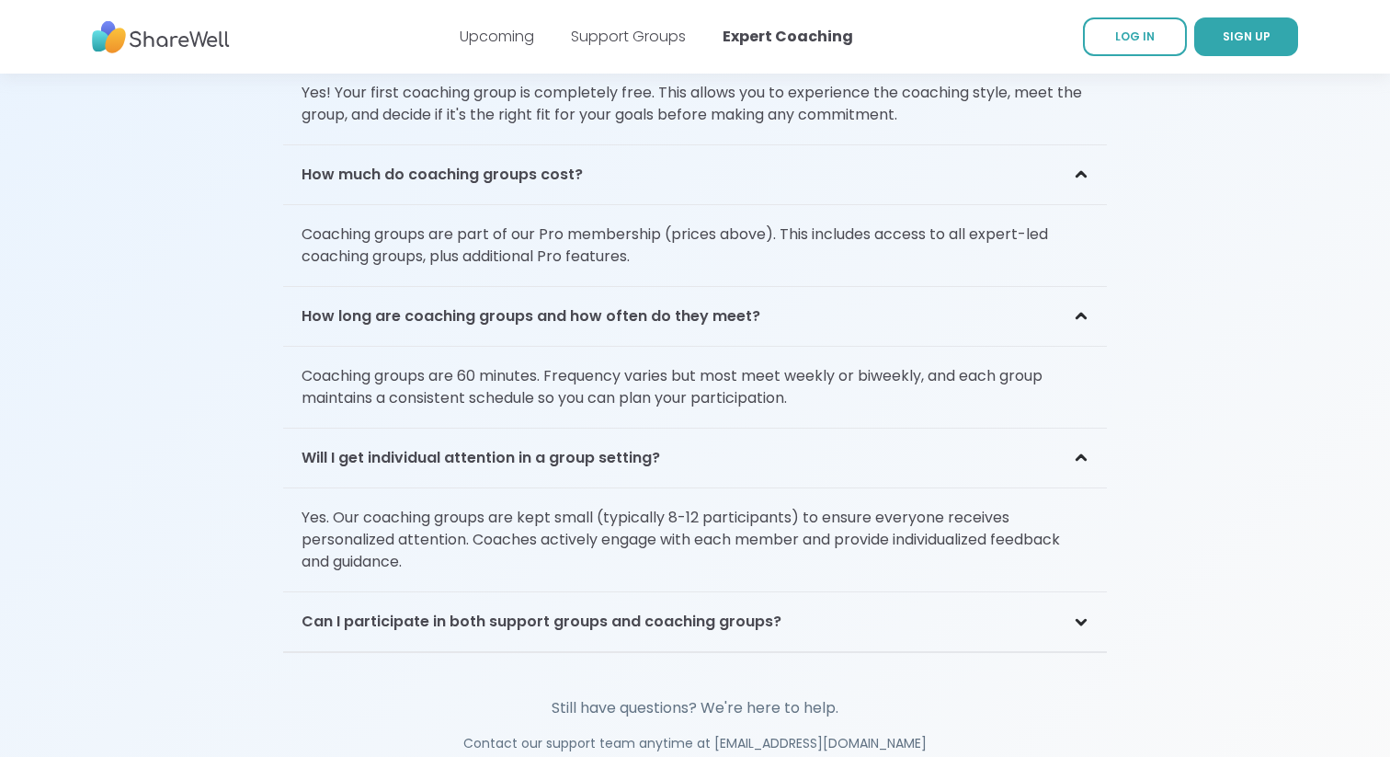
scroll to position [4336, 0]
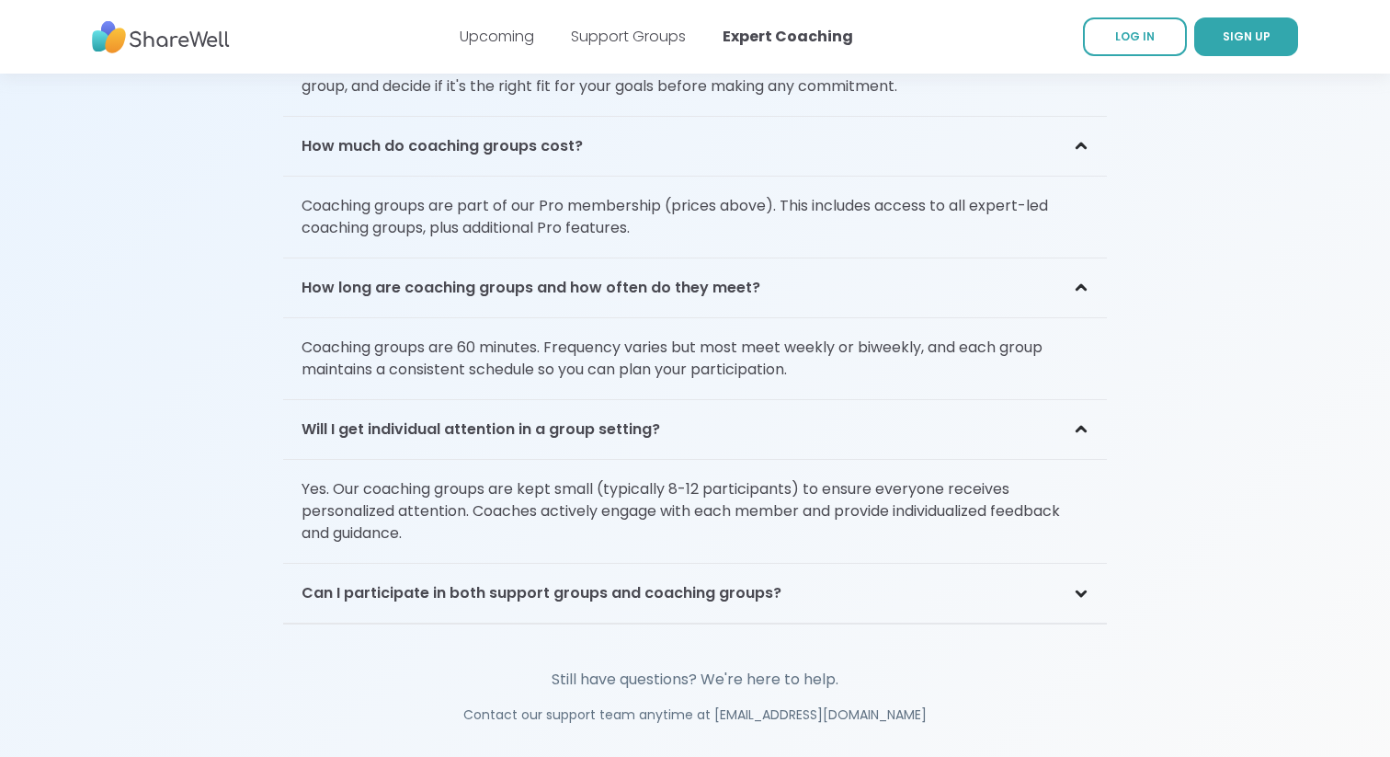
click at [884, 568] on div "Can I participate in both support groups and coaching groups?" at bounding box center [695, 594] width 824 height 60
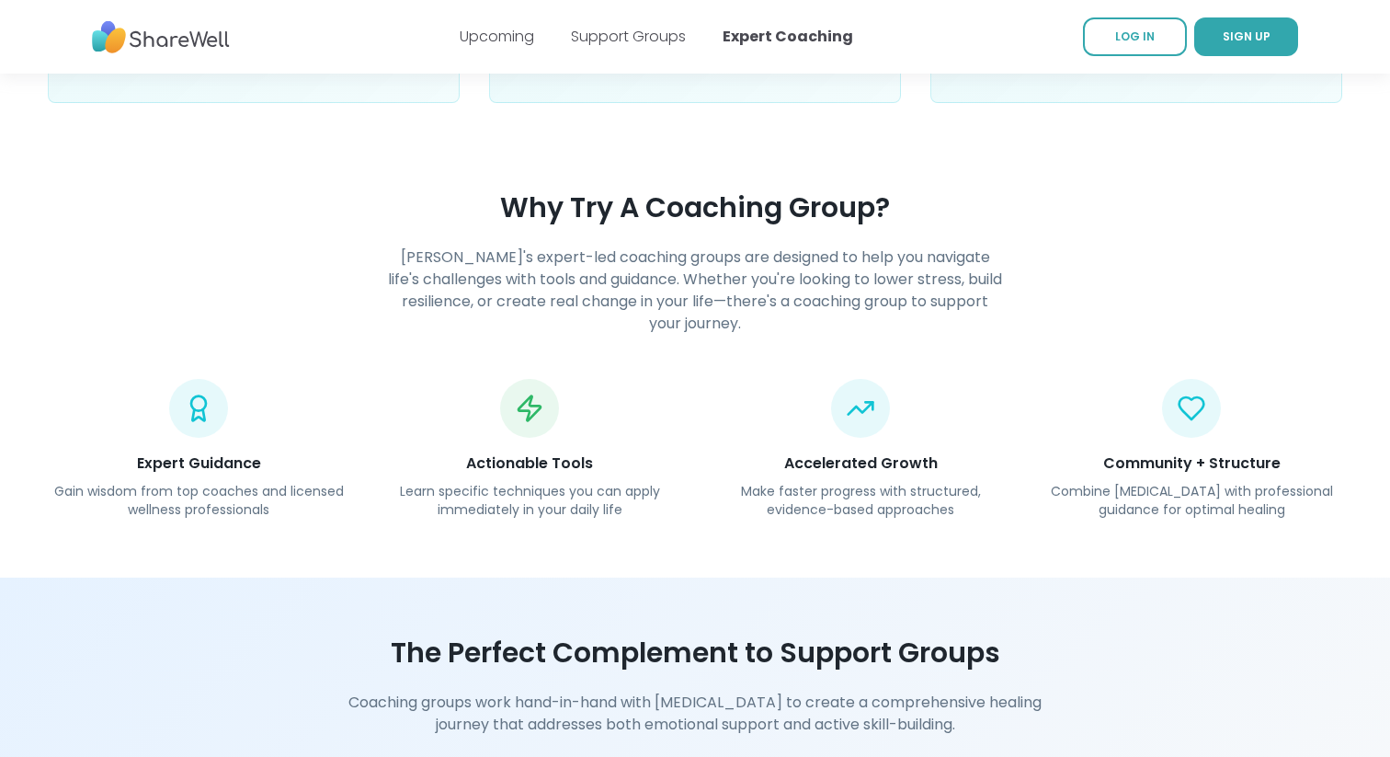
scroll to position [1563, 0]
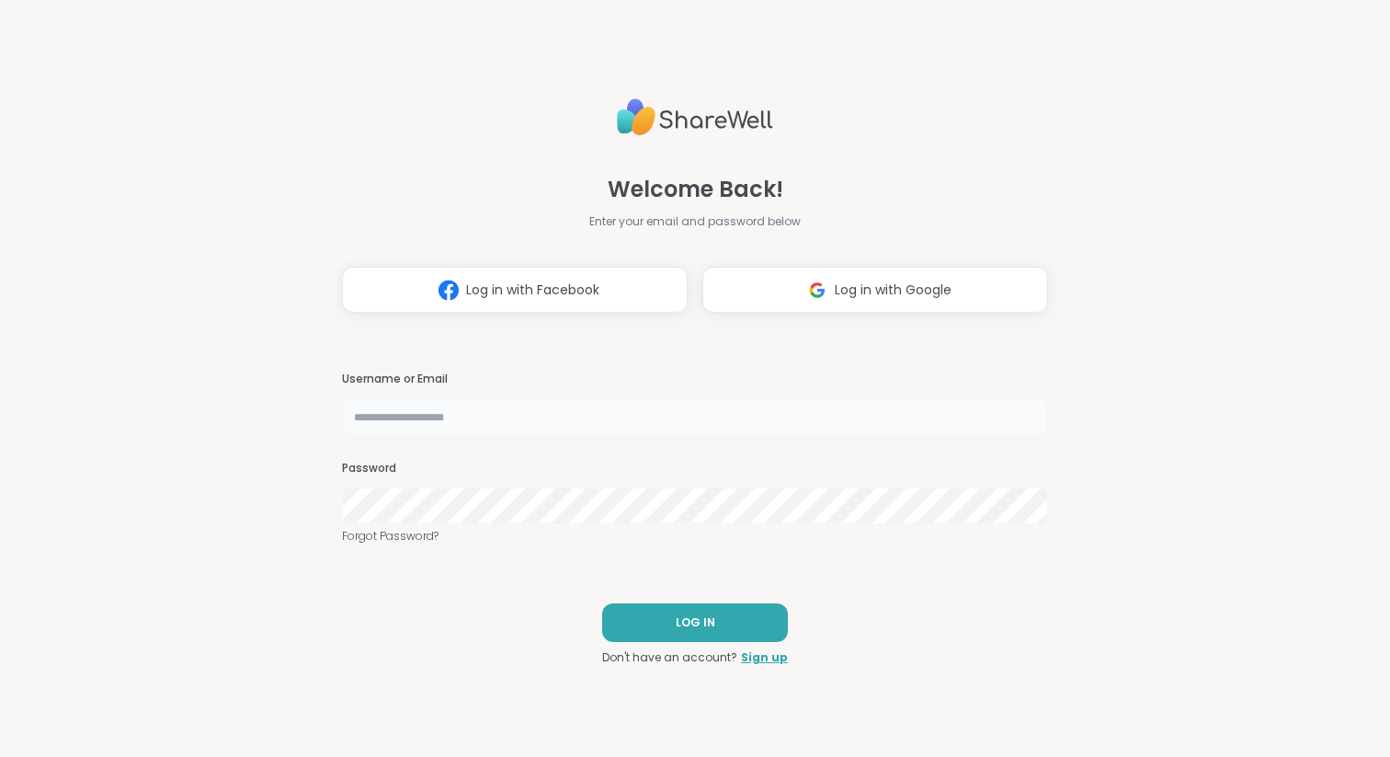
click at [503, 429] on input "text" at bounding box center [695, 416] width 706 height 37
type input "**********"
